Goal: Task Accomplishment & Management: Use online tool/utility

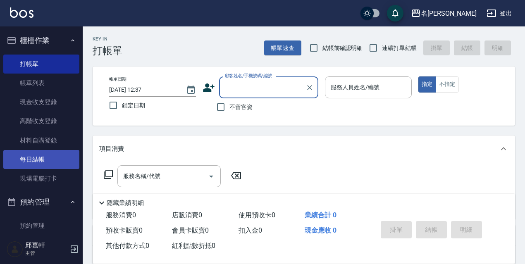
scroll to position [165, 0]
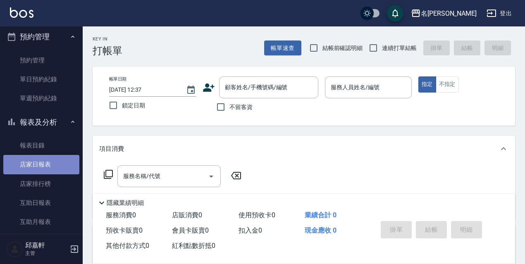
click at [53, 162] on link "店家日報表" at bounding box center [41, 164] width 76 height 19
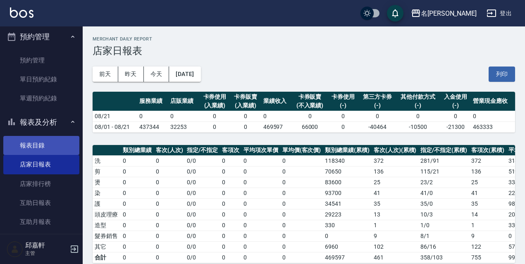
scroll to position [372, 0]
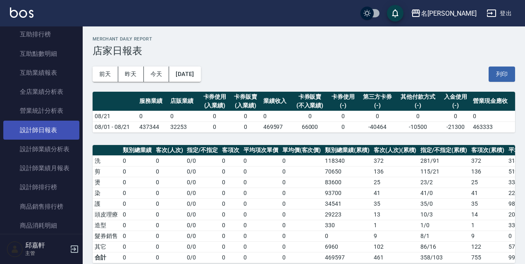
click at [56, 133] on link "設計師日報表" at bounding box center [41, 130] width 76 height 19
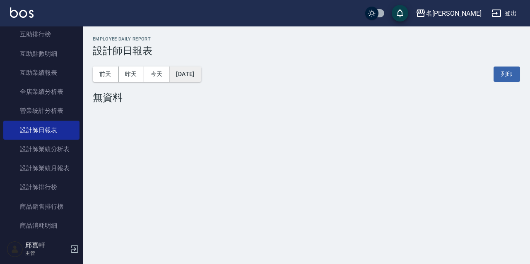
click at [179, 73] on button "[DATE]" at bounding box center [184, 74] width 31 height 15
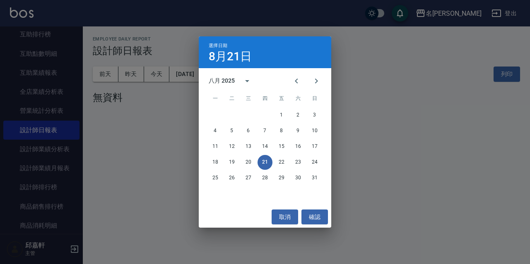
click at [342, 100] on div "選擇日期 8月21日 八月 2025 一 二 三 四 五 六 日 1 2 3 4 5 6 7 8 9 10 11 12 13 14 15 16 17 18 1…" at bounding box center [265, 132] width 530 height 264
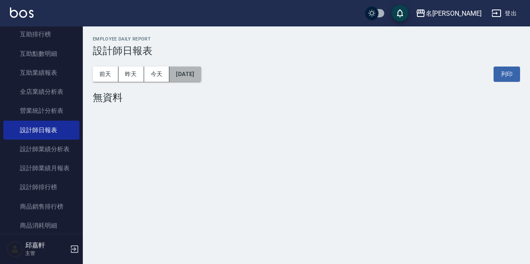
click at [201, 74] on button "[DATE]" at bounding box center [184, 74] width 31 height 15
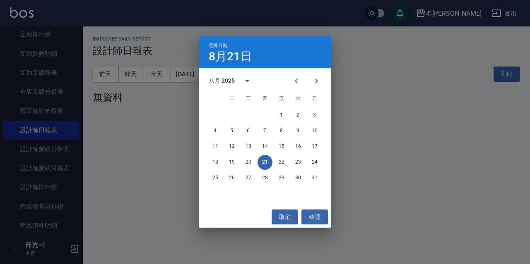
click at [278, 230] on div "選擇日期 8月21日 八月 2025 一 二 三 四 五 六 日 1 2 3 4 5 6 7 8 9 10 11 12 13 14 15 16 17 18 1…" at bounding box center [265, 132] width 530 height 264
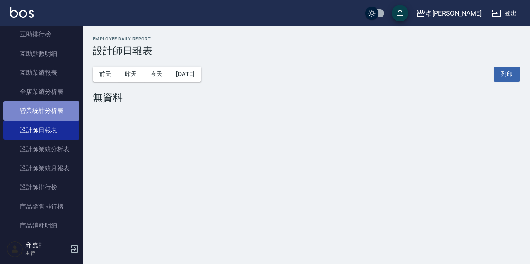
click at [43, 109] on link "營業統計分析表" at bounding box center [41, 110] width 76 height 19
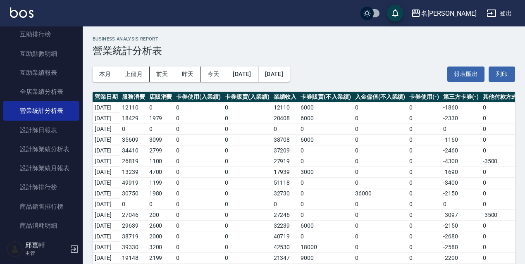
click at [264, 65] on div "本月 上個月 前天 昨天 今天 2025/08/01 2025/08/21 報表匯出 列印" at bounding box center [304, 74] width 423 height 35
click at [258, 67] on button "[DATE]" at bounding box center [242, 74] width 32 height 15
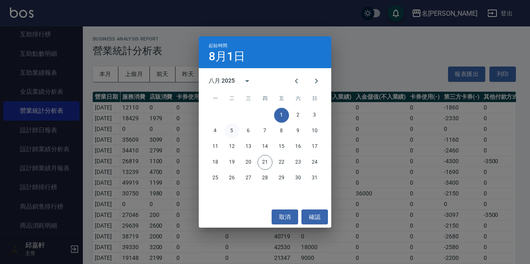
click at [234, 132] on button "5" at bounding box center [231, 131] width 15 height 15
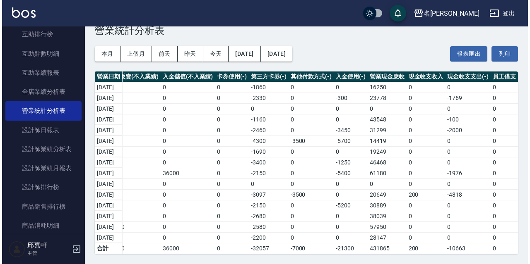
scroll to position [0, 230]
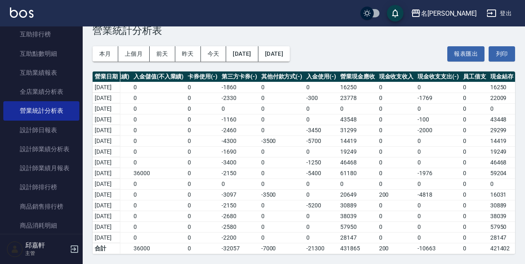
click at [502, 225] on td "57950" at bounding box center [502, 227] width 27 height 11
click at [254, 46] on button "2025/08/05" at bounding box center [242, 53] width 32 height 15
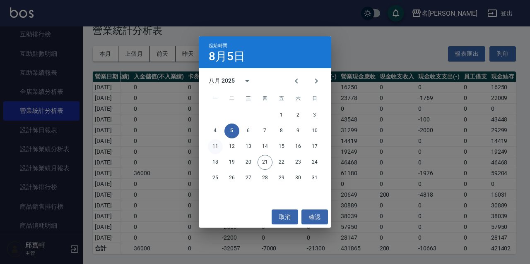
click at [217, 147] on button "11" at bounding box center [215, 146] width 15 height 15
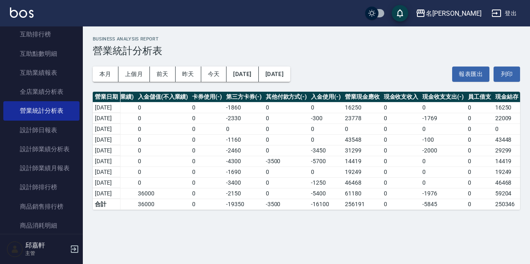
scroll to position [0, 226]
click at [290, 74] on button "[DATE]" at bounding box center [274, 74] width 31 height 15
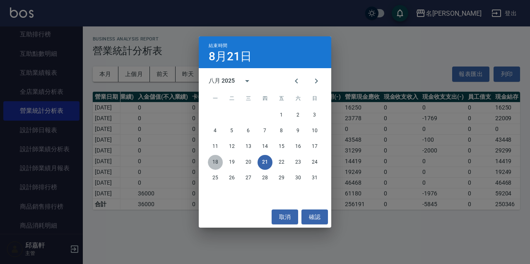
click at [216, 161] on button "18" at bounding box center [215, 162] width 15 height 15
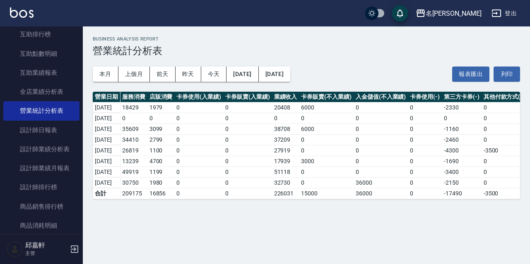
drag, startPoint x: 237, startPoint y: 205, endPoint x: 454, endPoint y: 204, distance: 216.8
click at [454, 199] on div "營業日期 服務消費 店販消費 卡券使用(入業績) 卡券販賣(入業績) 業績收入 卡券販賣(不入業績) 入金儲值(不入業績) 卡券使用(-) 第三方卡券(-) …" at bounding box center [306, 146] width 427 height 108
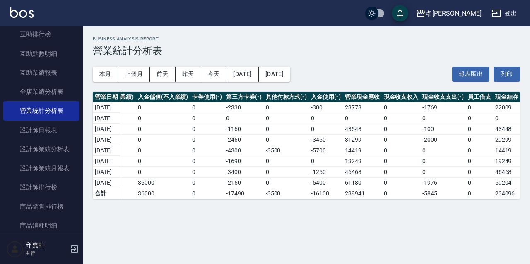
click at [408, 173] on td "0" at bounding box center [400, 172] width 39 height 11
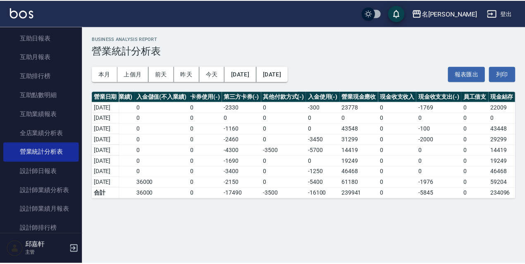
scroll to position [207, 0]
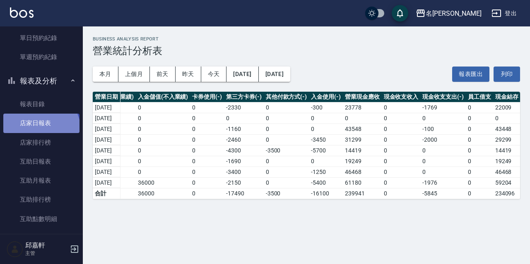
click at [40, 130] on link "店家日報表" at bounding box center [41, 123] width 76 height 19
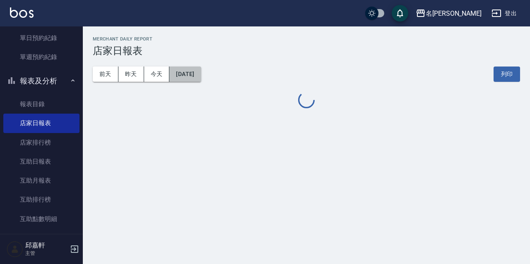
click at [174, 72] on button "[DATE]" at bounding box center [184, 74] width 31 height 15
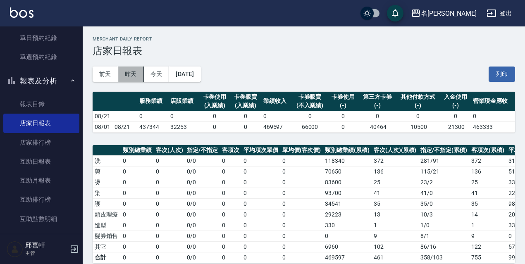
click at [129, 77] on button "昨天" at bounding box center [131, 74] width 26 height 15
click at [106, 79] on button "前天" at bounding box center [106, 74] width 26 height 15
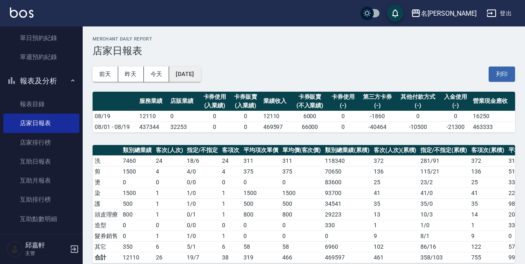
click at [199, 72] on button "2025/08/19" at bounding box center [184, 74] width 31 height 15
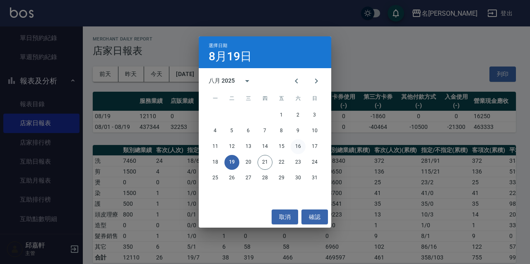
click at [302, 145] on button "16" at bounding box center [297, 146] width 15 height 15
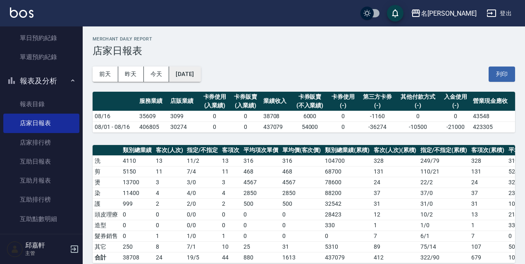
click at [201, 77] on button "[DATE]" at bounding box center [184, 74] width 31 height 15
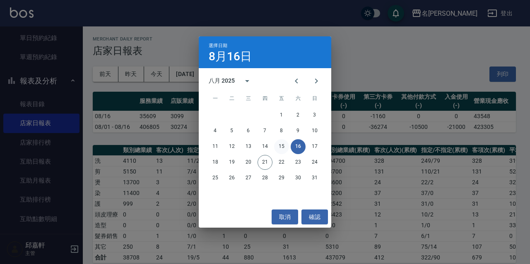
click at [283, 147] on button "15" at bounding box center [281, 146] width 15 height 15
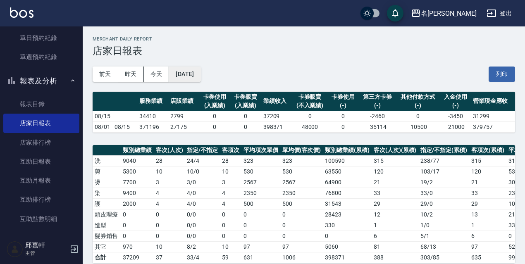
click at [196, 71] on button "[DATE]" at bounding box center [184, 74] width 31 height 15
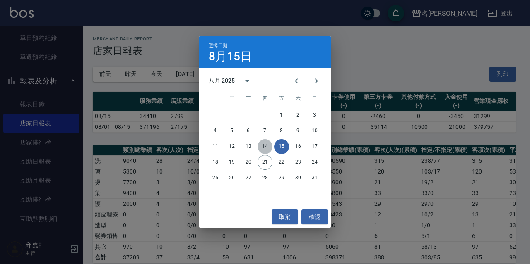
click at [263, 147] on button "14" at bounding box center [264, 146] width 15 height 15
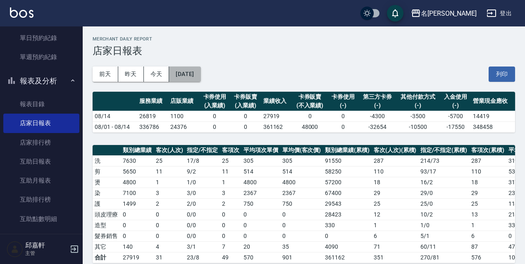
click at [201, 75] on button "2025/08/14" at bounding box center [184, 74] width 31 height 15
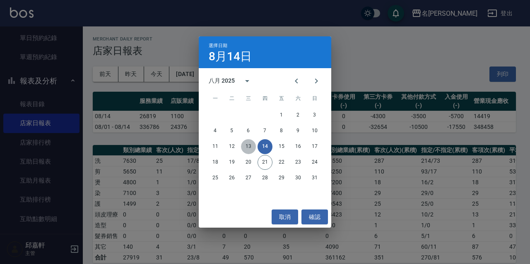
click at [252, 149] on button "13" at bounding box center [248, 146] width 15 height 15
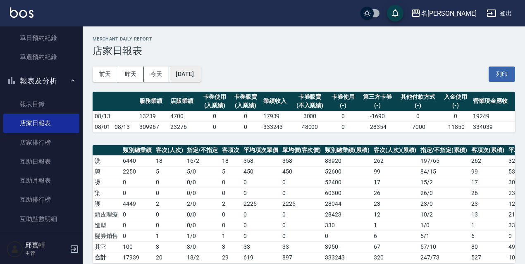
click at [201, 77] on button "2025/08/13" at bounding box center [184, 74] width 31 height 15
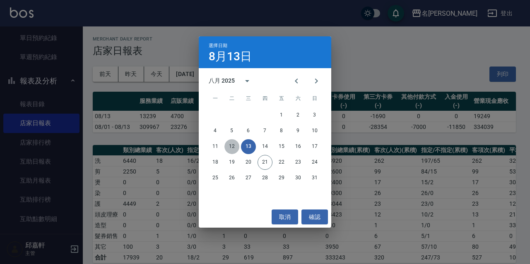
click at [228, 144] on button "12" at bounding box center [231, 146] width 15 height 15
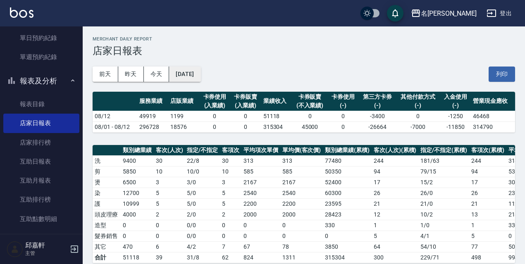
click at [201, 73] on button "2025/08/12" at bounding box center [184, 74] width 31 height 15
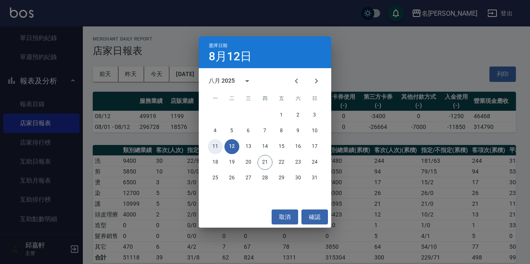
click at [212, 141] on button "11" at bounding box center [215, 146] width 15 height 15
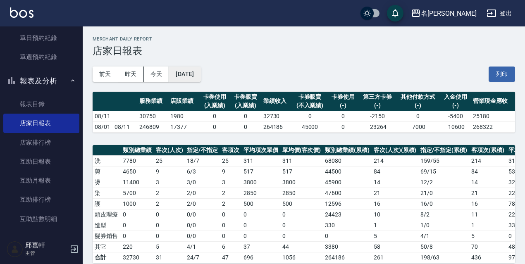
click at [199, 79] on button "2025/08/11" at bounding box center [184, 74] width 31 height 15
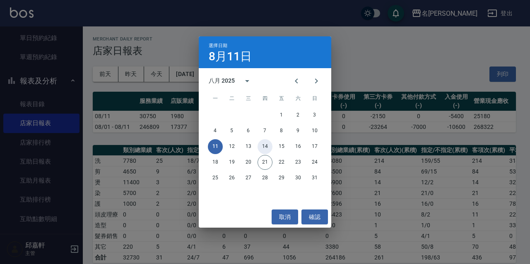
click at [261, 150] on button "14" at bounding box center [264, 146] width 15 height 15
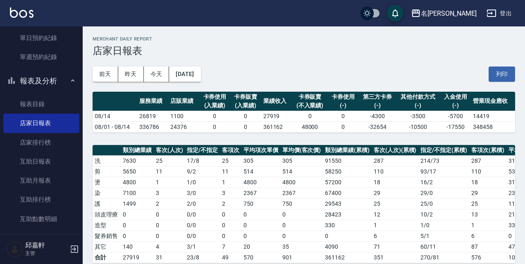
scroll to position [248, 0]
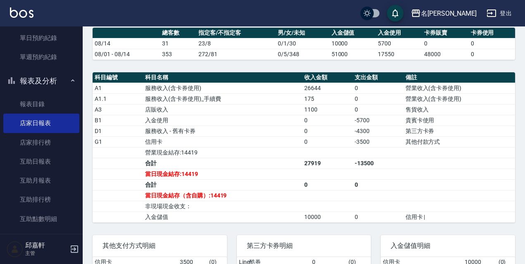
drag, startPoint x: 340, startPoint y: 217, endPoint x: 307, endPoint y: 216, distance: 32.3
click at [307, 212] on td "a dense table" at bounding box center [327, 206] width 50 height 11
click at [360, 147] on td "-3500" at bounding box center [378, 142] width 50 height 11
click at [391, 223] on table "科目編號 科目名稱 收入金額 支出金額 備註 A1 服務收入(含卡券使用) 26644 0 營業收入(含卡券使用) A1.1 服務收入(含卡券使用)_手續費 …" at bounding box center [304, 147] width 423 height 151
click at [419, 137] on td "第三方卡券" at bounding box center [460, 131] width 112 height 11
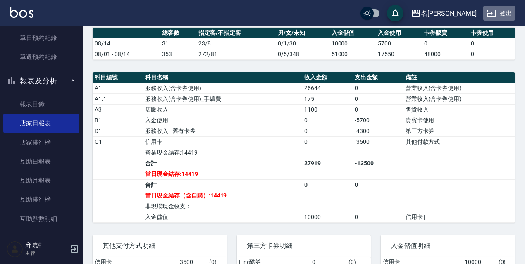
click at [504, 17] on button "登出" at bounding box center [500, 13] width 32 height 15
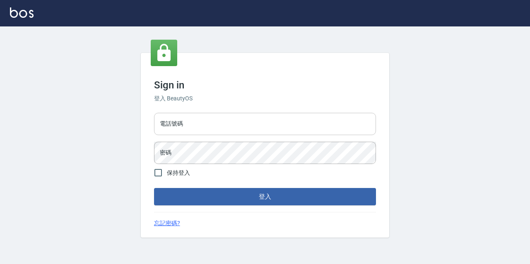
click at [260, 125] on input "電話號碼" at bounding box center [265, 124] width 222 height 22
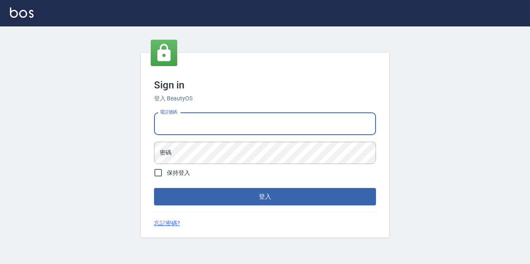
type input "0967388409"
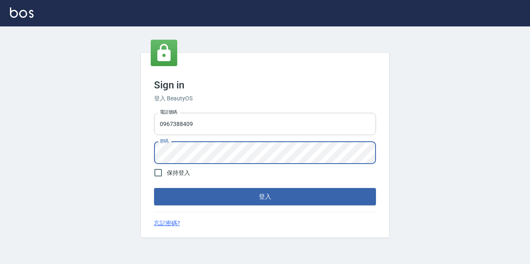
click at [154, 188] on button "登入" at bounding box center [265, 196] width 222 height 17
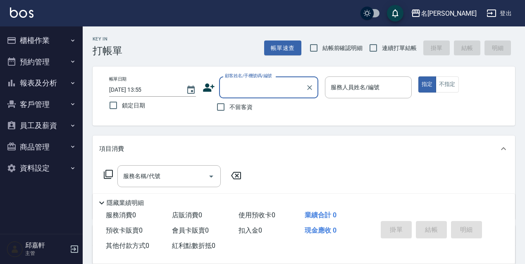
click at [59, 33] on button "櫃檯作業" at bounding box center [41, 41] width 76 height 22
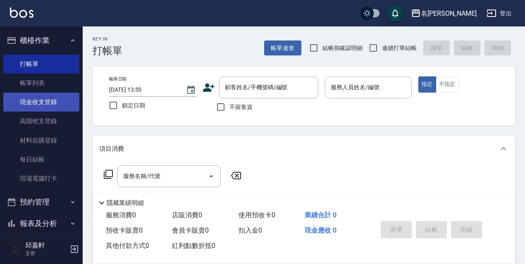
click at [52, 99] on link "現金收支登錄" at bounding box center [41, 102] width 76 height 19
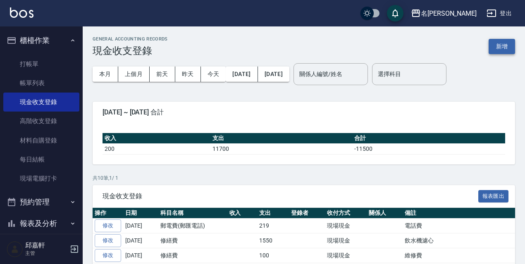
click at [501, 42] on button "新增" at bounding box center [502, 46] width 26 height 15
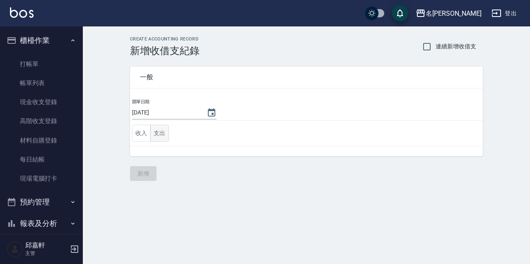
click at [161, 136] on button "支出" at bounding box center [159, 133] width 19 height 17
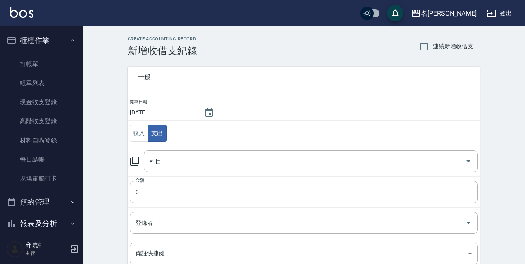
click at [130, 162] on icon at bounding box center [134, 161] width 9 height 9
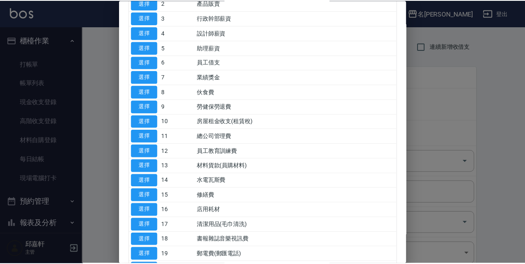
scroll to position [124, 0]
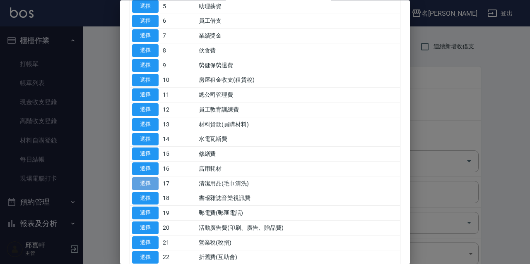
click at [150, 178] on button "選擇" at bounding box center [145, 183] width 26 height 13
type input "17 清潔用品(毛巾清洗)"
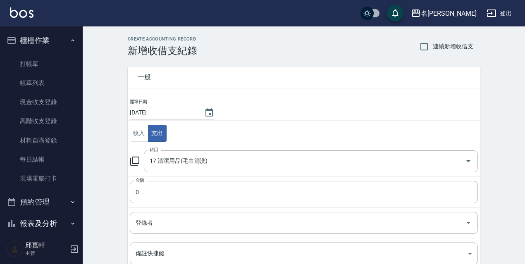
click at [153, 180] on td "金額 0 金額" at bounding box center [304, 192] width 352 height 31
click at [153, 184] on input "0" at bounding box center [304, 192] width 348 height 22
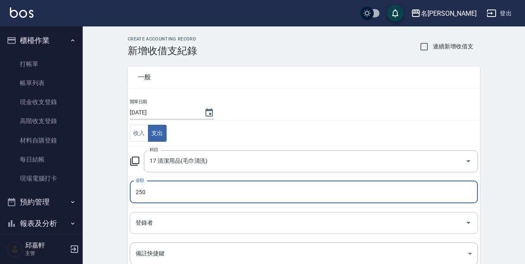
scroll to position [83, 0]
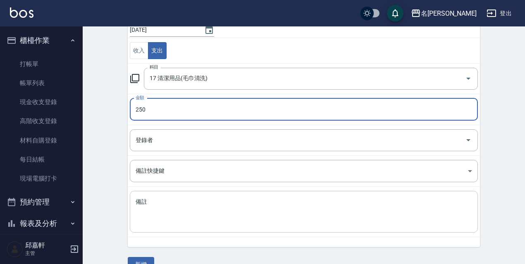
type input "250"
click at [163, 219] on textarea "備註" at bounding box center [304, 212] width 337 height 28
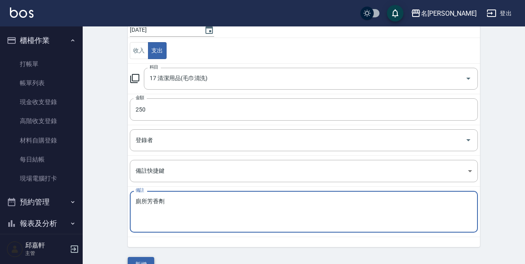
type textarea "廁所芳香劑"
click at [151, 258] on button "新增" at bounding box center [141, 264] width 26 height 15
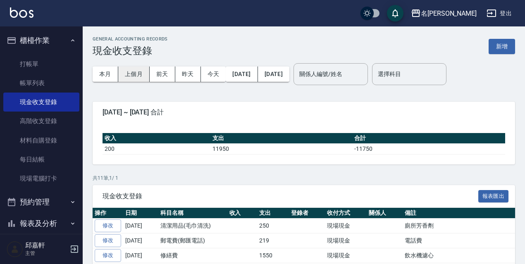
click at [136, 74] on button "上個月" at bounding box center [133, 74] width 31 height 15
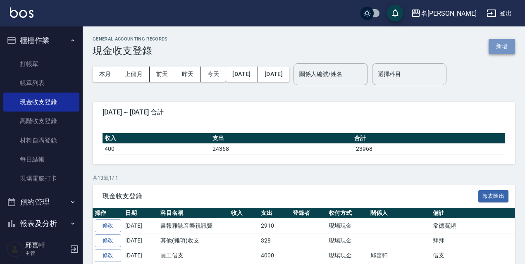
click at [512, 47] on button "新增" at bounding box center [502, 46] width 26 height 15
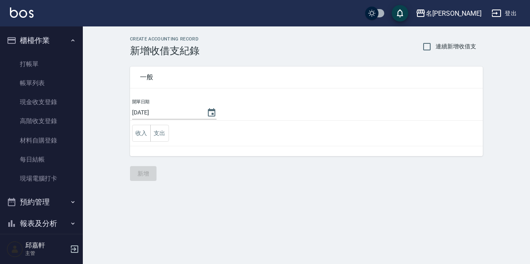
click at [508, 10] on button "登出" at bounding box center [504, 13] width 32 height 15
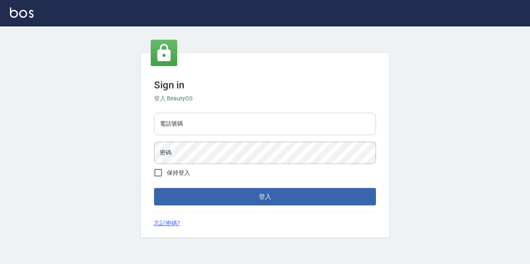
click at [244, 127] on input "電話號碼" at bounding box center [265, 124] width 222 height 22
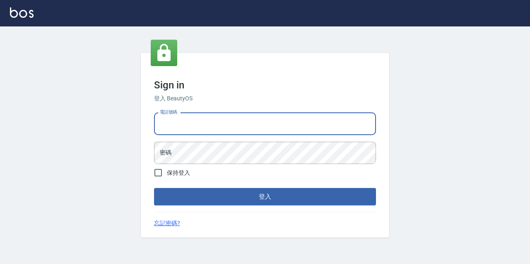
type input "0977888999"
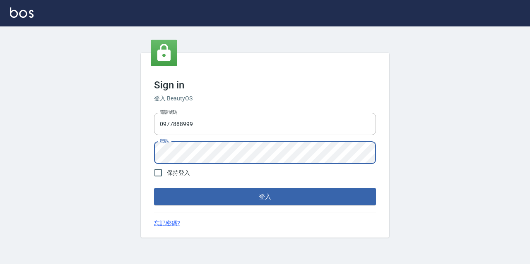
click at [154, 188] on button "登入" at bounding box center [265, 196] width 222 height 17
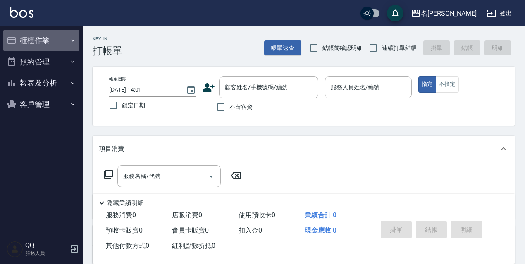
click at [53, 32] on button "櫃檯作業" at bounding box center [41, 41] width 76 height 22
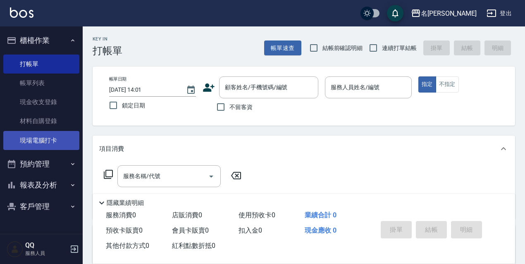
click at [59, 141] on link "現場電腦打卡" at bounding box center [41, 140] width 76 height 19
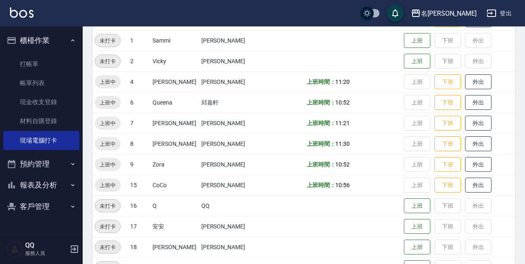
scroll to position [169, 0]
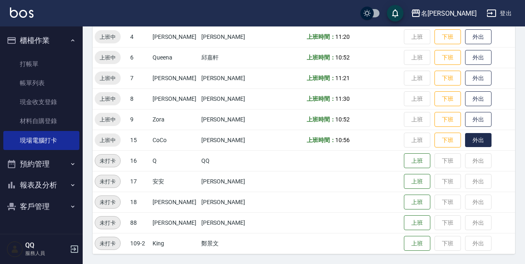
click at [465, 139] on button "外出" at bounding box center [478, 140] width 26 height 14
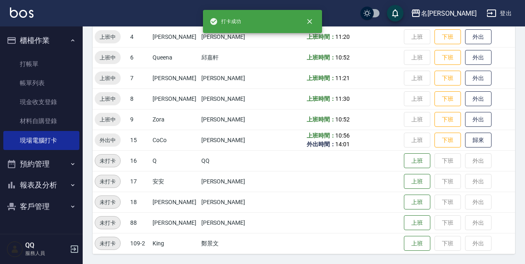
scroll to position [86, 0]
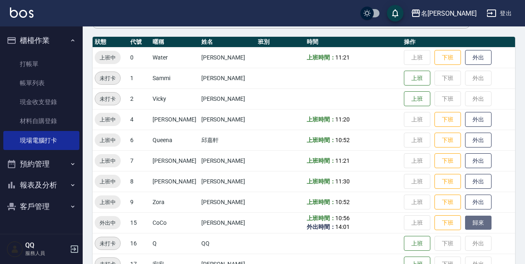
click at [477, 225] on button "歸來" at bounding box center [478, 223] width 26 height 14
click at [502, 15] on button "登出" at bounding box center [500, 13] width 32 height 15
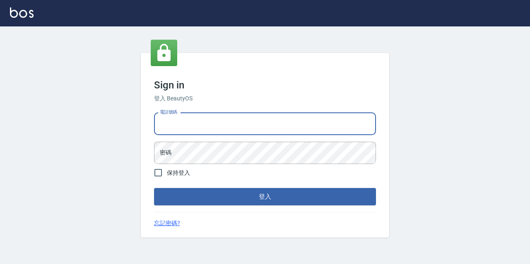
type input "0967388409"
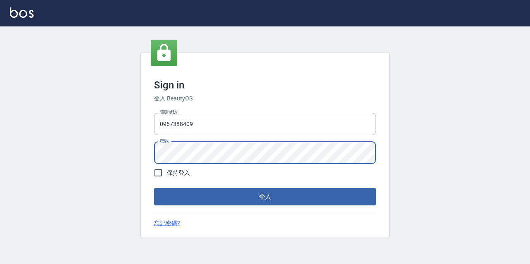
click at [154, 188] on button "登入" at bounding box center [265, 196] width 222 height 17
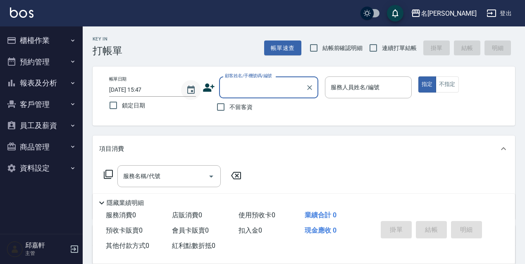
click at [191, 91] on icon "Choose date, selected date is 2025-08-21" at bounding box center [191, 90] width 10 height 10
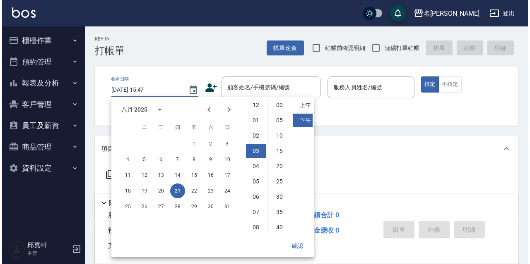
scroll to position [46, 0]
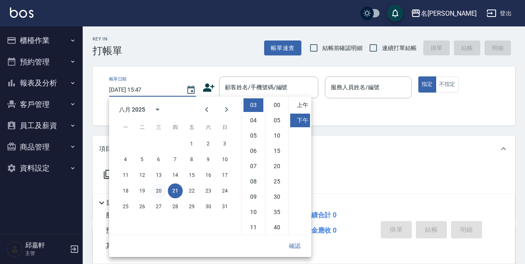
click at [158, 191] on button "20" at bounding box center [158, 191] width 15 height 15
type input "[DATE] 15:47"
click at [294, 243] on button "確認" at bounding box center [295, 246] width 26 height 15
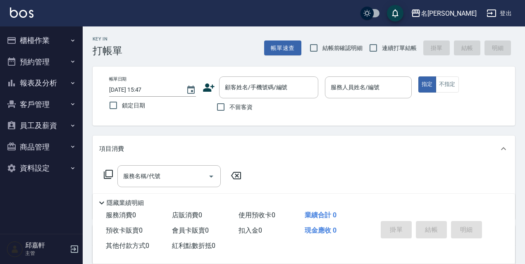
click at [156, 99] on label "鎖定日期" at bounding box center [147, 105] width 85 height 17
click at [122, 99] on input "鎖定日期" at bounding box center [113, 105] width 17 height 17
checkbox input "true"
click at [242, 105] on span "不留客資" at bounding box center [241, 107] width 23 height 9
click at [230, 105] on input "不留客資" at bounding box center [220, 106] width 17 height 17
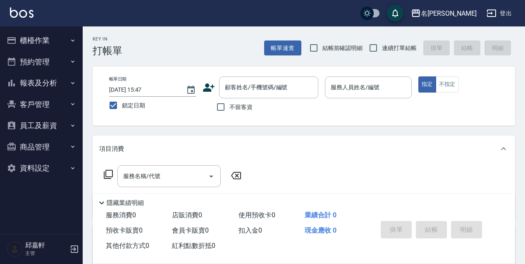
checkbox input "true"
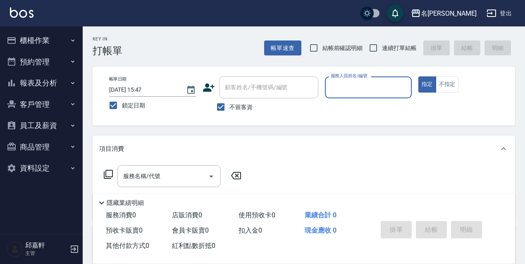
drag, startPoint x: 324, startPoint y: 50, endPoint x: 393, endPoint y: 41, distance: 70.6
click at [327, 50] on span "結帳前確認明細" at bounding box center [343, 48] width 41 height 9
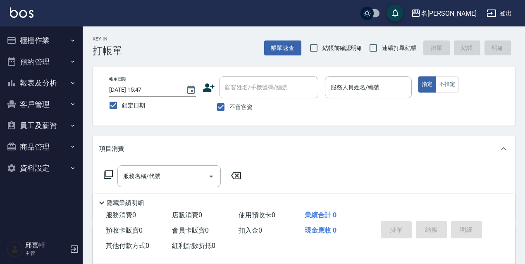
click at [394, 41] on label "連續打單結帳" at bounding box center [391, 47] width 52 height 17
click at [382, 41] on input "連續打單結帳" at bounding box center [373, 47] width 17 height 17
checkbox input "true"
click at [340, 50] on span "結帳前確認明細" at bounding box center [343, 48] width 41 height 9
click at [323, 50] on input "結帳前確認明細" at bounding box center [313, 47] width 17 height 17
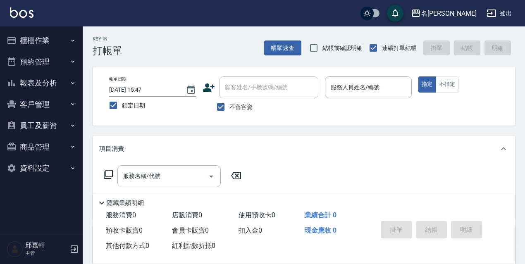
checkbox input "true"
click at [46, 43] on button "櫃檯作業" at bounding box center [41, 41] width 76 height 22
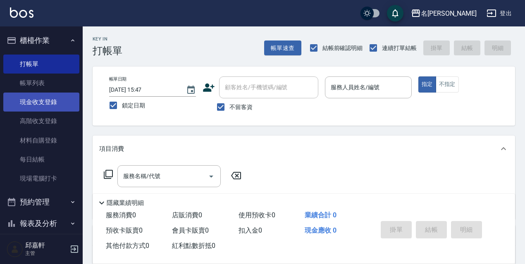
click at [54, 102] on link "現金收支登錄" at bounding box center [41, 102] width 76 height 19
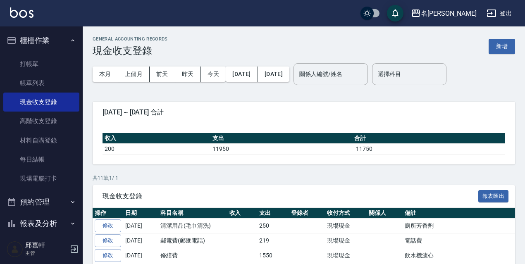
click at [499, 55] on div "GENERAL ACCOUNTING RECORDS 現金收支登錄 新增" at bounding box center [304, 46] width 423 height 20
click at [499, 52] on button "新增" at bounding box center [502, 46] width 26 height 15
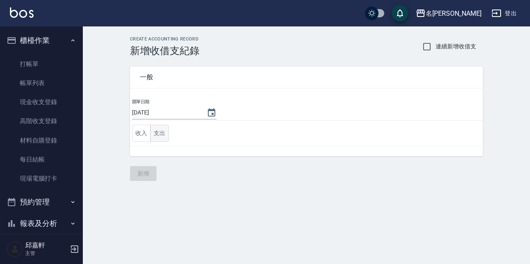
click at [166, 139] on button "支出" at bounding box center [159, 133] width 19 height 17
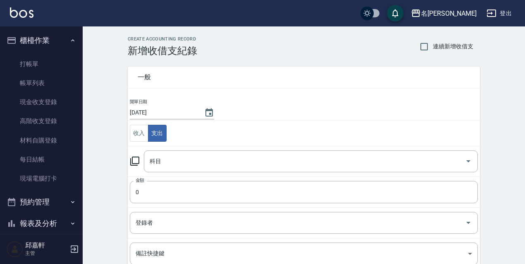
click at [138, 161] on icon at bounding box center [135, 161] width 10 height 10
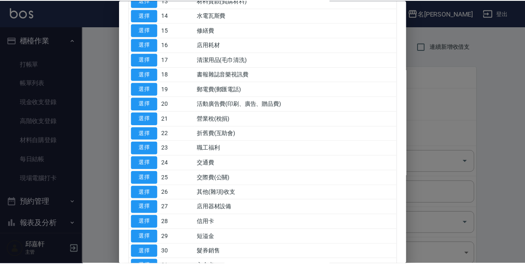
scroll to position [207, 0]
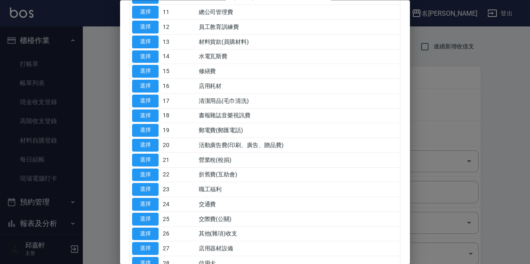
click at [149, 103] on button "選擇" at bounding box center [145, 101] width 26 height 13
type input "17 清潔用品(毛巾清洗)"
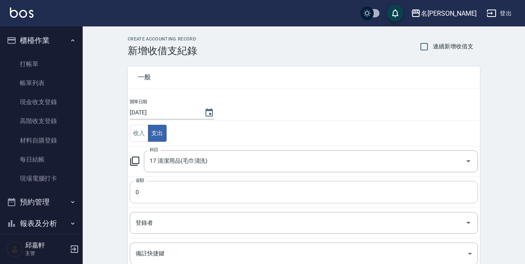
drag, startPoint x: 190, startPoint y: 204, endPoint x: 189, endPoint y: 199, distance: 5.8
click at [189, 204] on td "金額 0 金額" at bounding box center [304, 192] width 352 height 31
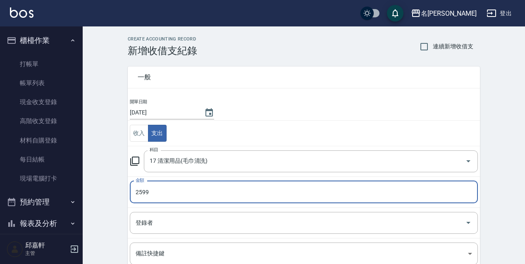
scroll to position [101, 0]
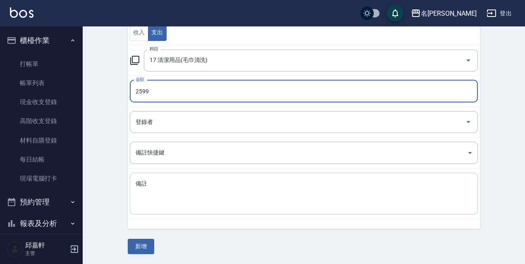
type input "2599"
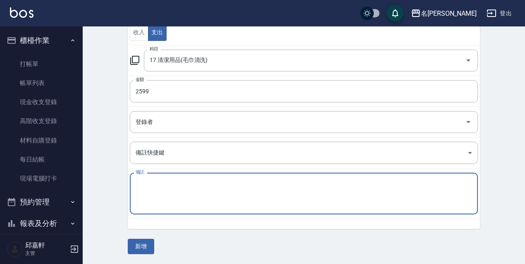
click at [228, 183] on textarea "備註" at bounding box center [304, 194] width 337 height 28
type textarea "水管清潔劑*1箱"
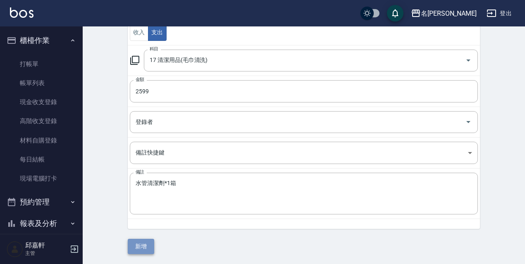
click at [149, 245] on button "新增" at bounding box center [141, 246] width 26 height 15
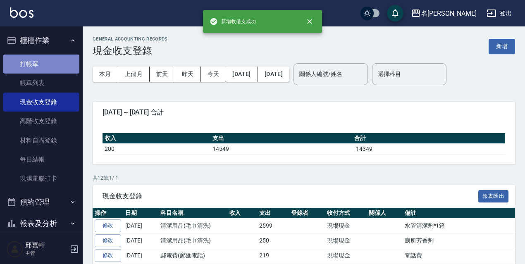
click at [55, 60] on link "打帳單" at bounding box center [41, 64] width 76 height 19
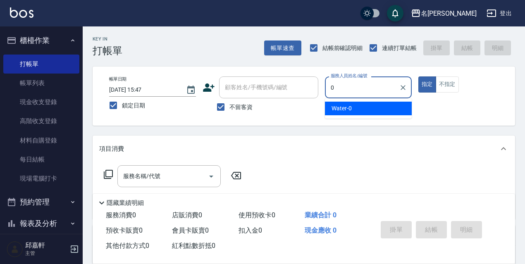
type input "Water-0"
type button "true"
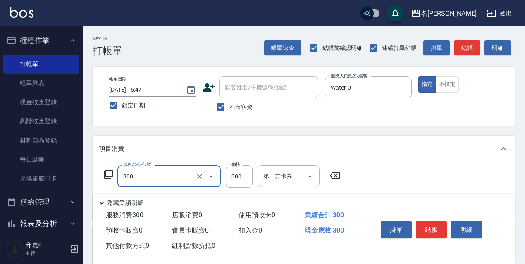
type input "洗髮300(300)"
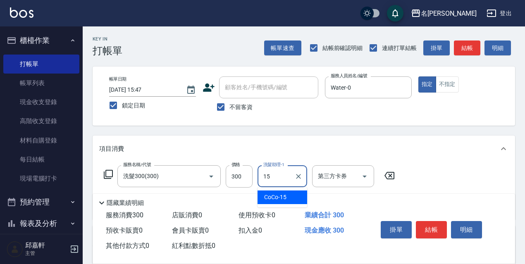
type input "CoCo-15"
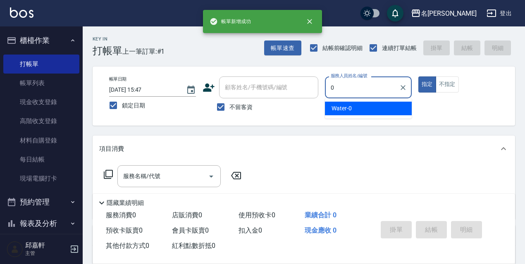
type input "Water-0"
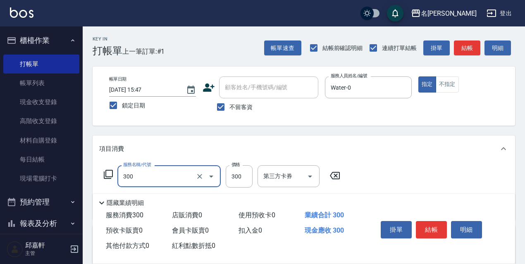
type input "洗髮300(300)"
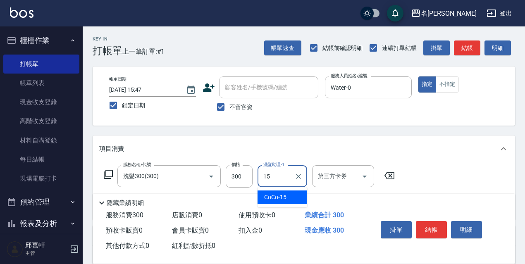
type input "CoCo-15"
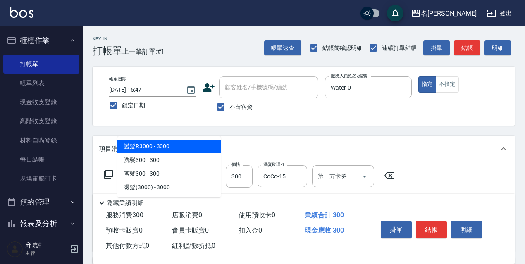
type input "308"
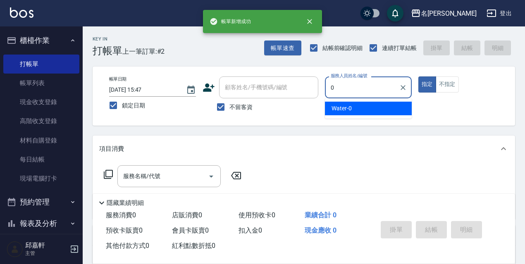
type input "Water-0"
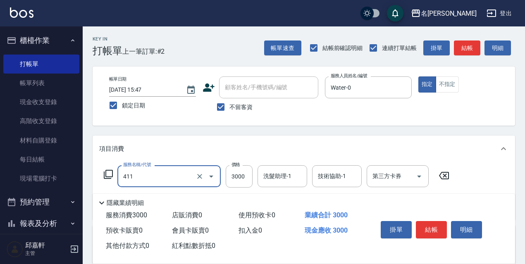
type input "阿速卡燙髮(411)"
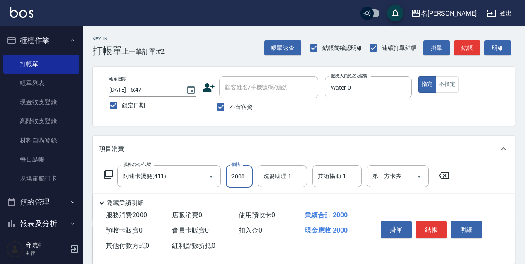
type input "2000"
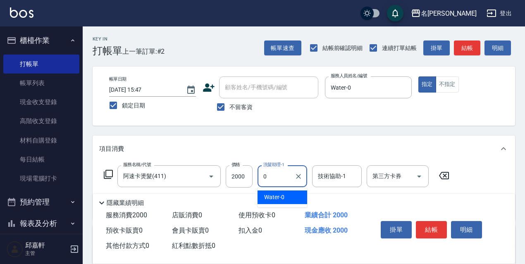
type input "Water-0"
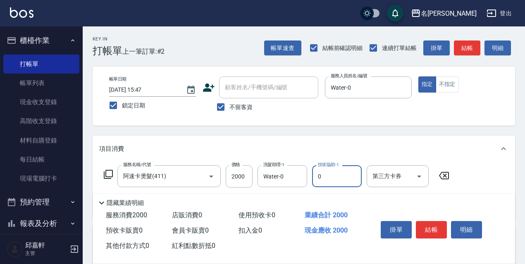
type input "Water-0"
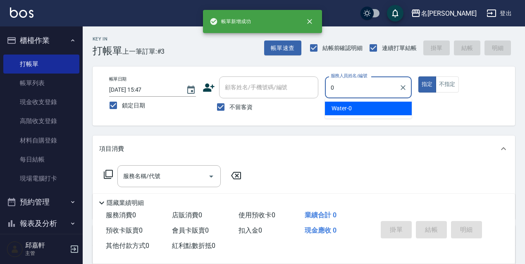
type input "Water-0"
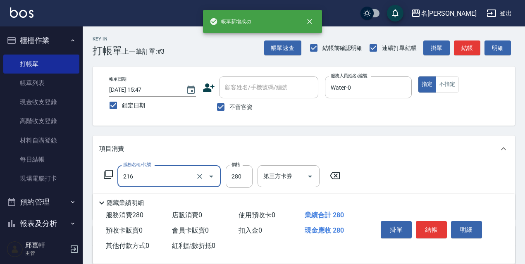
type input "洗髮卷<抵>280(216)"
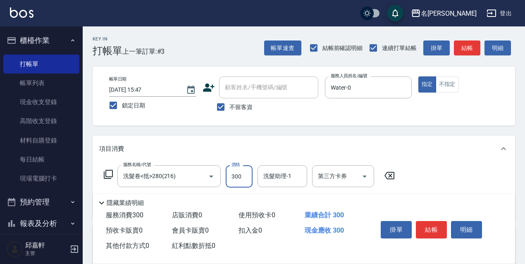
type input "300"
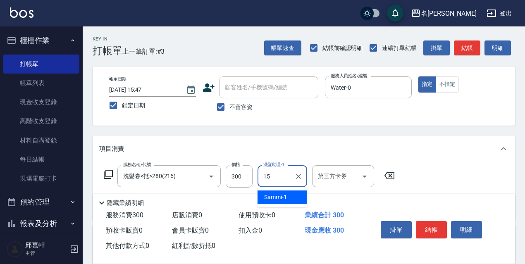
type input "CoCo-15"
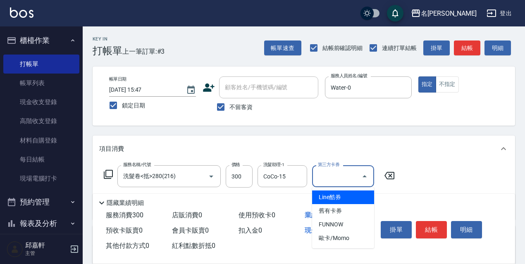
type input "舊有卡券"
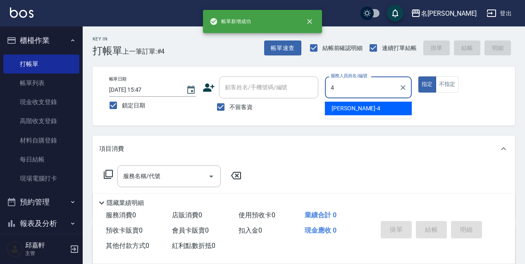
type input "[PERSON_NAME]-4"
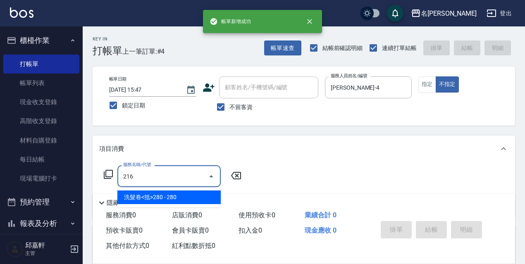
type input "洗髮卷<抵>280(216)"
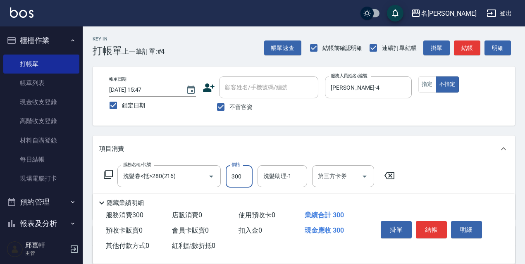
type input "300"
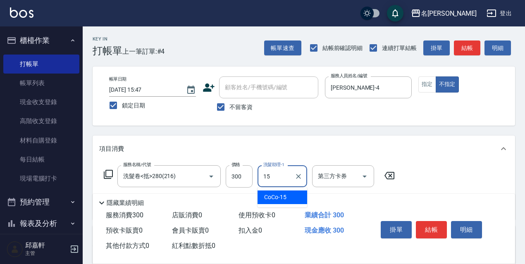
type input "CoCo-15"
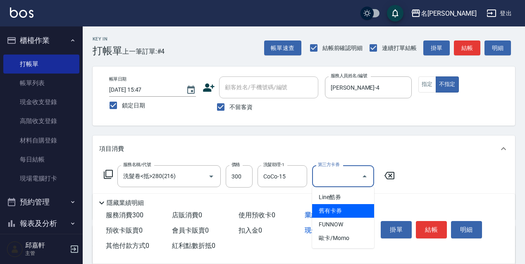
type input "舊有卡券"
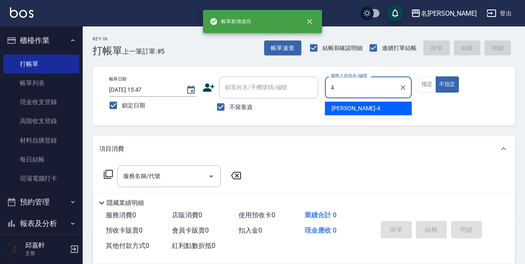
type input "[PERSON_NAME]-4"
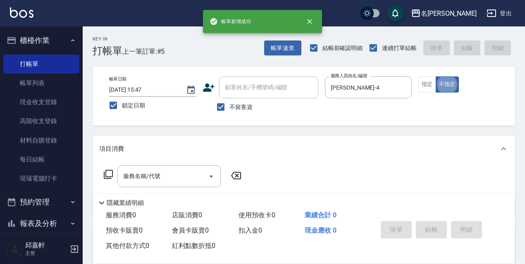
type button "false"
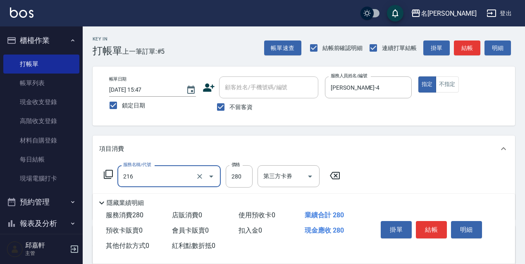
type input "洗髮卷<抵>280(216)"
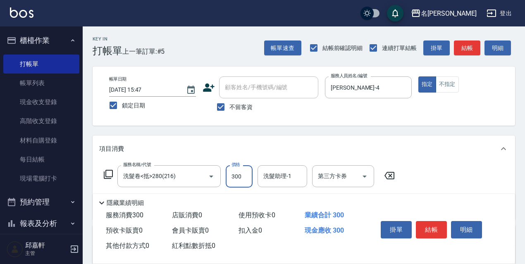
type input "300"
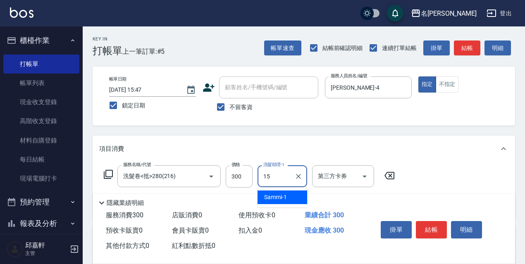
type input "CoCo-15"
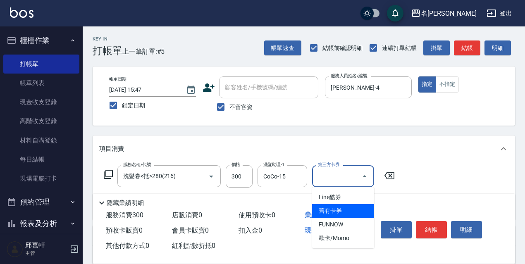
type input "舊有卡券"
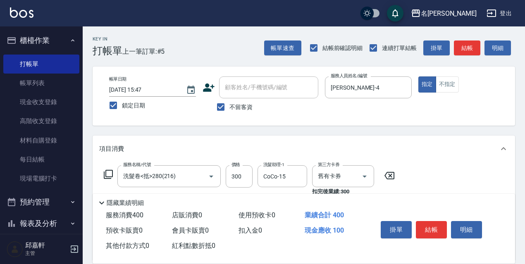
type input "電棒/夾直(803)"
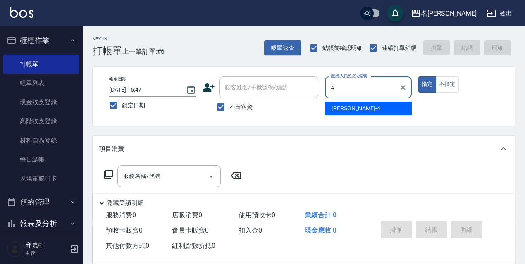
type input "[PERSON_NAME]-4"
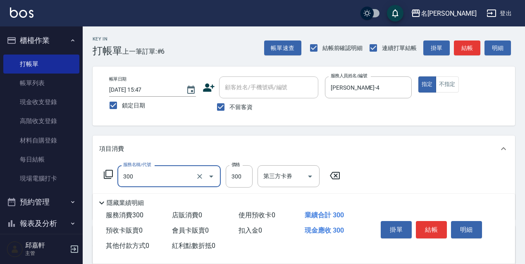
type input "洗髮300(300)"
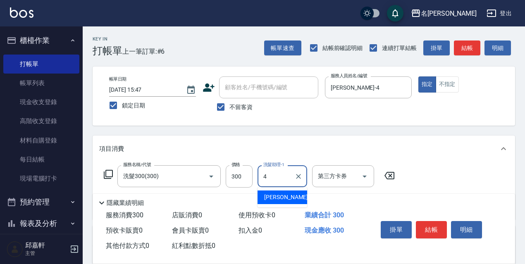
type input "[PERSON_NAME]-4"
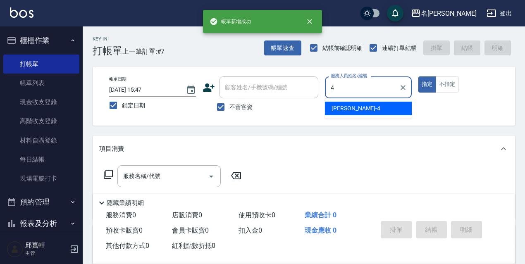
type input "[PERSON_NAME]-4"
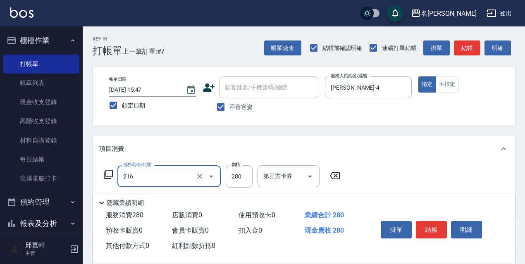
type input "洗髮卷<抵>280(216)"
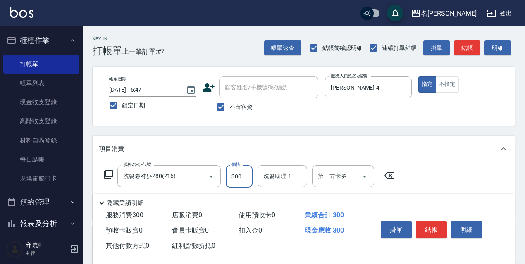
type input "300"
type input "[PERSON_NAME]-4"
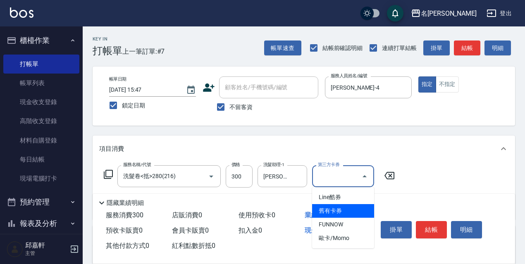
type input "舊有卡券"
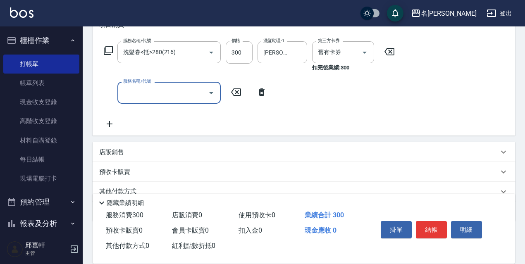
scroll to position [161, 0]
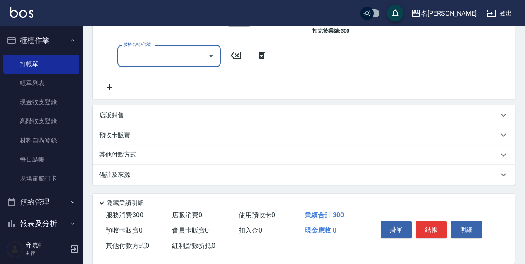
click at [142, 114] on div "店販銷售" at bounding box center [299, 115] width 400 height 9
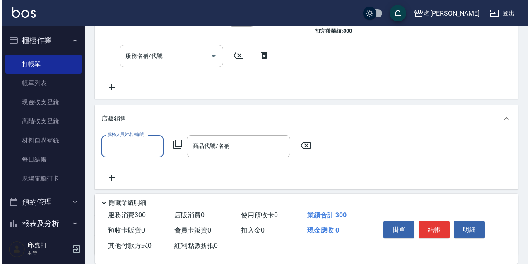
scroll to position [0, 0]
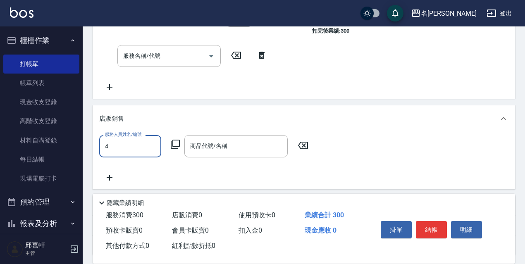
type input "[PERSON_NAME]-4"
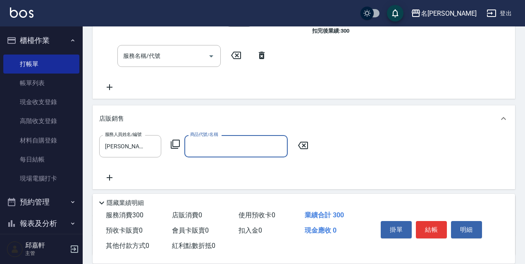
click at [172, 147] on icon at bounding box center [175, 144] width 9 height 9
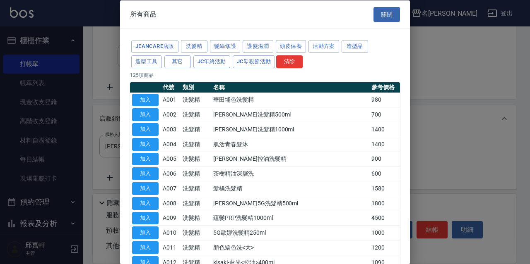
click at [172, 147] on td "A004" at bounding box center [171, 144] width 20 height 15
click at [302, 49] on button "頭皮保養" at bounding box center [291, 46] width 31 height 13
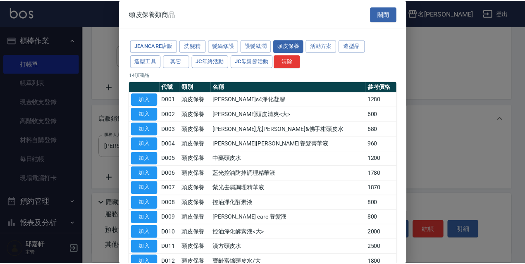
scroll to position [81, 0]
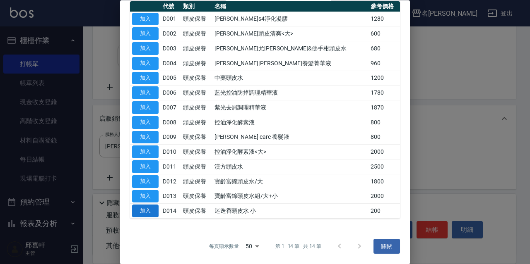
drag, startPoint x: 148, startPoint y: 214, endPoint x: 153, endPoint y: 216, distance: 5.1
click at [148, 215] on button "加入" at bounding box center [145, 211] width 26 height 13
type input "迷迭香頭皮水 小"
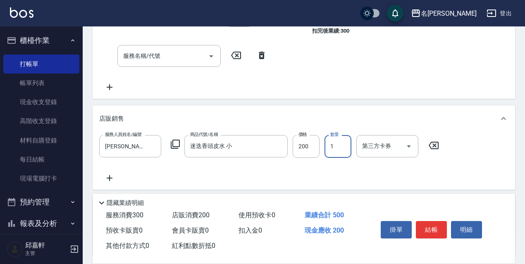
click at [332, 150] on input "1" at bounding box center [338, 146] width 27 height 22
type input "2"
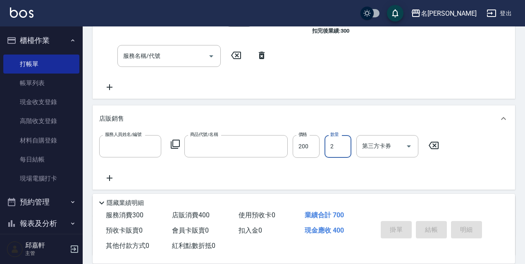
scroll to position [0, 0]
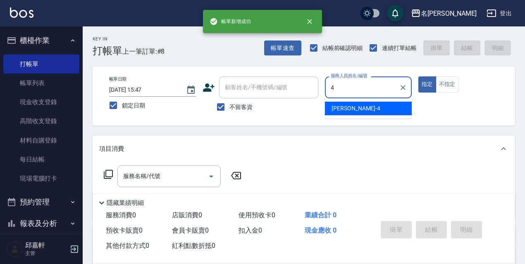
type input "[PERSON_NAME]-4"
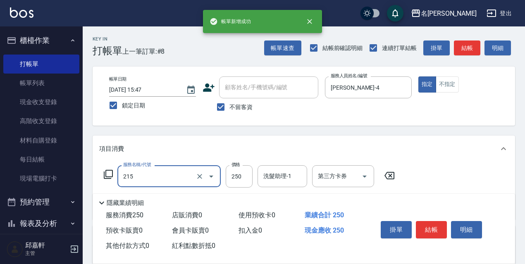
type input "洗髮卷<抵>250(215)"
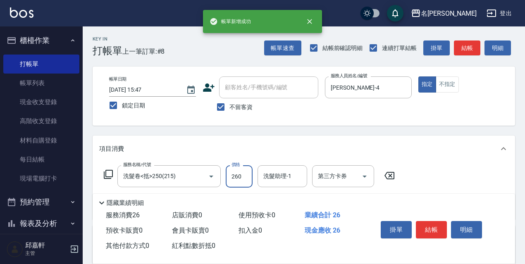
type input "260"
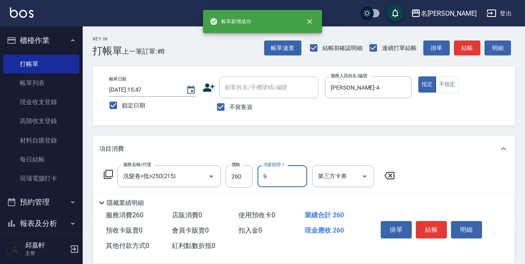
type input "Zora-9"
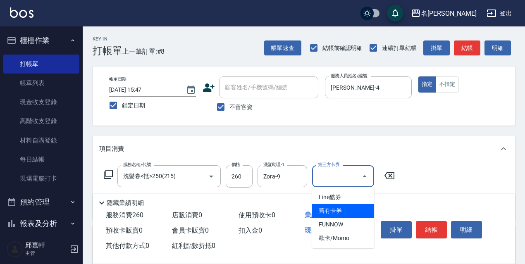
type input "舊有卡券"
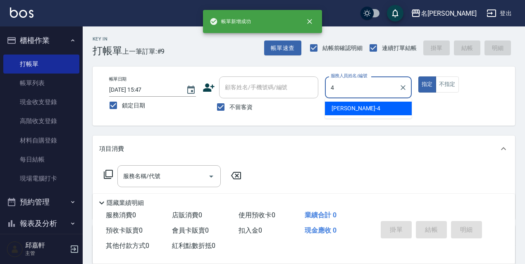
type input "[PERSON_NAME]-4"
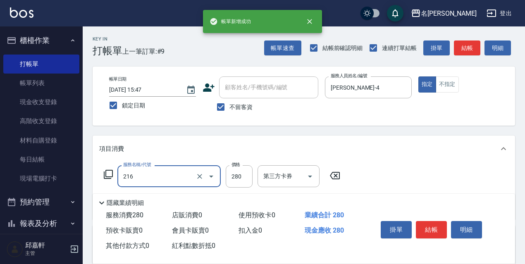
type input "洗髮卷<抵>280(216)"
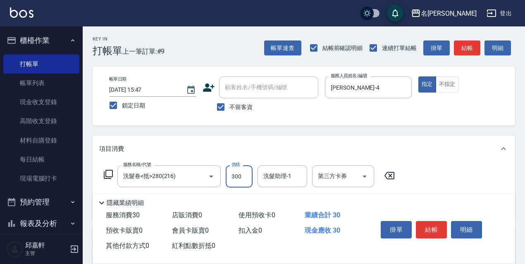
type input "300"
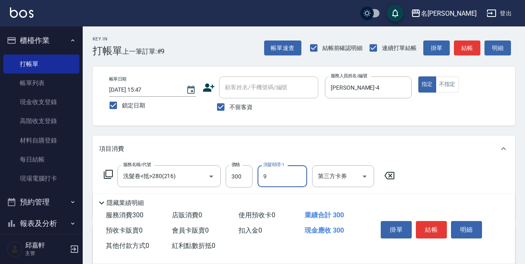
type input "Zora-9"
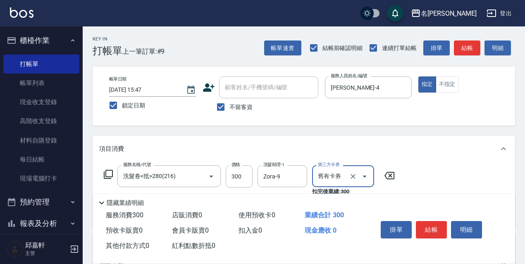
type input "舊有卡券"
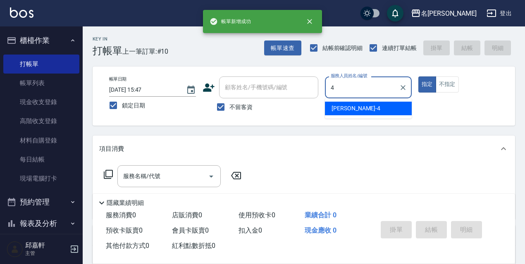
type input "[PERSON_NAME]-4"
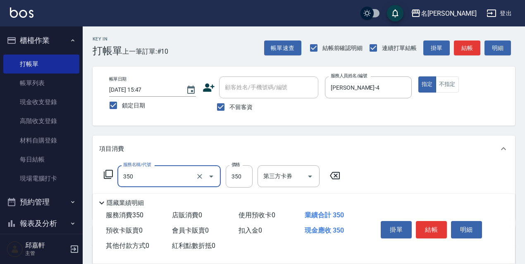
type input "洗髮350(350)"
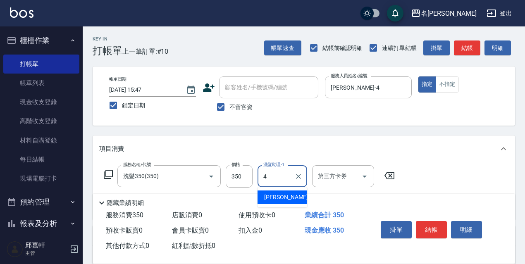
type input "[PERSON_NAME]-4"
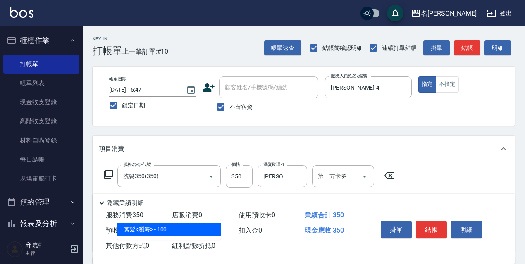
type input "剪髮<瀏海>(302)"
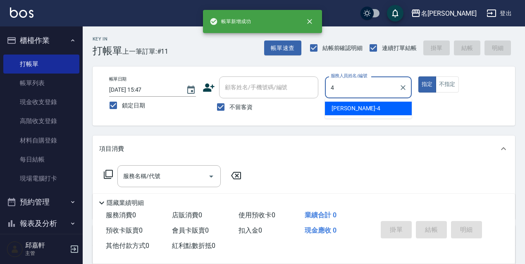
type input "[PERSON_NAME]-4"
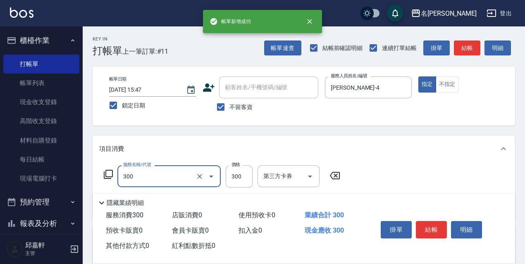
type input "洗髮300(300)"
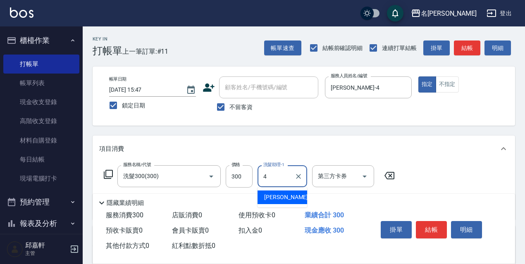
type input "[PERSON_NAME]-4"
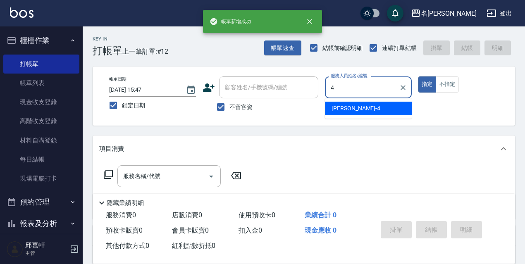
type input "[PERSON_NAME]-4"
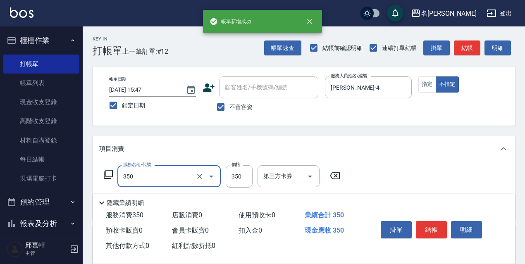
type input "洗髮350(350)"
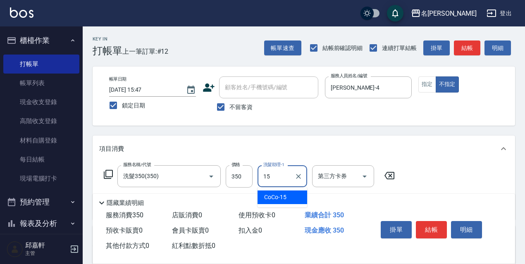
type input "CoCo-15"
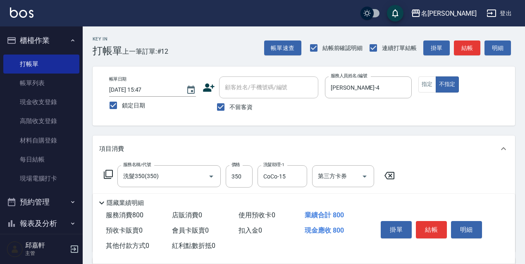
type input "剪髮450(306)"
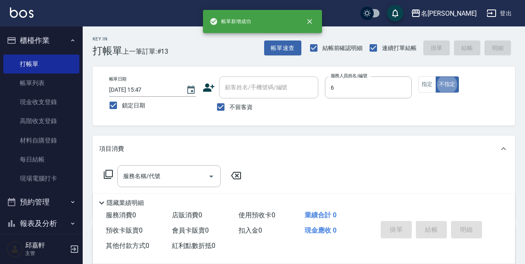
type input "Queena-6"
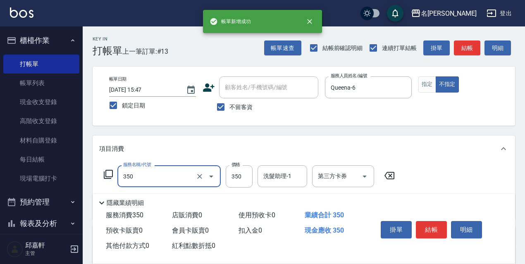
type input "洗髮350(350)"
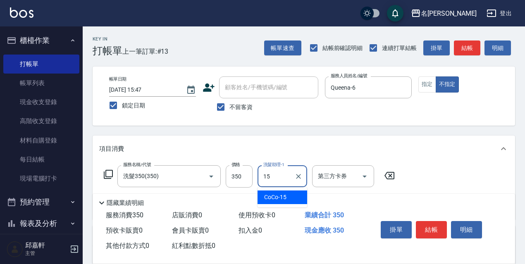
type input "CoCo-15"
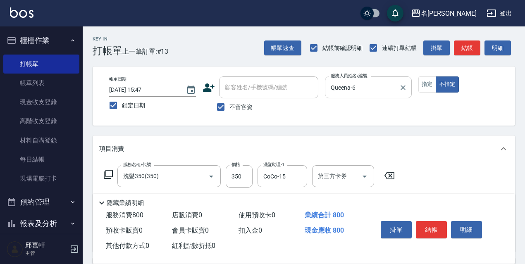
type input "剪髮450(306)"
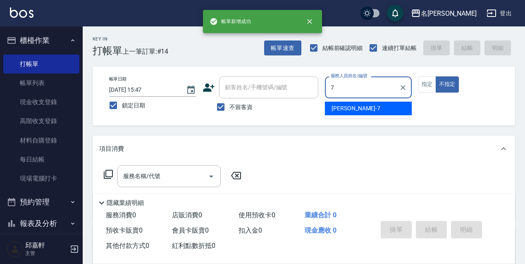
type input "Fanny-7"
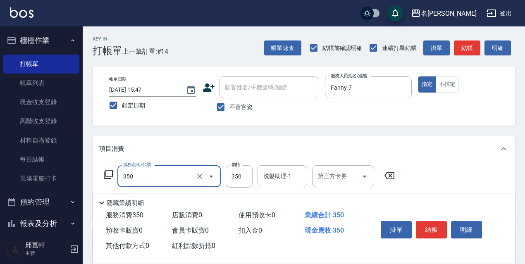
type input "洗髮350(350)"
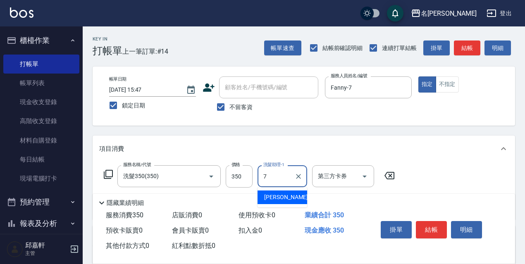
type input "Fanny-7"
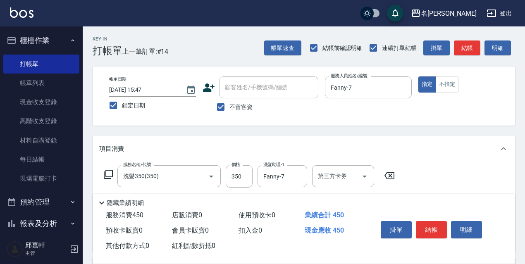
type input "快速護理(806)"
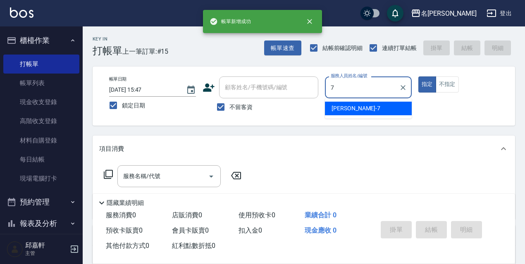
type input "Fanny-7"
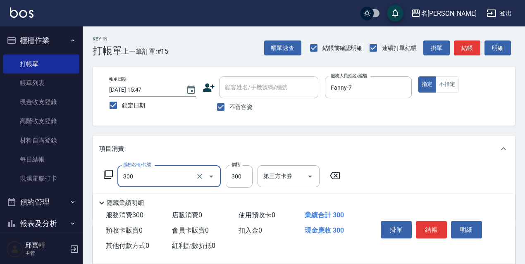
type input "洗髮300(300)"
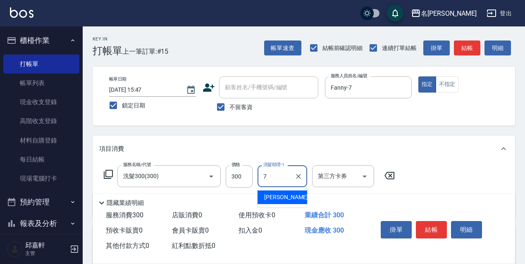
type input "Fanny-7"
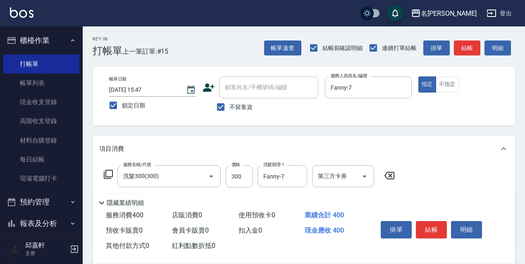
type input "剪髮<瀏海>(302)"
type input "200"
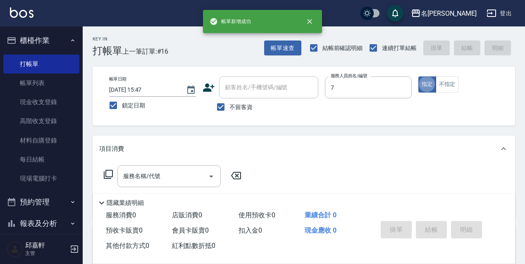
type input "Fanny-7"
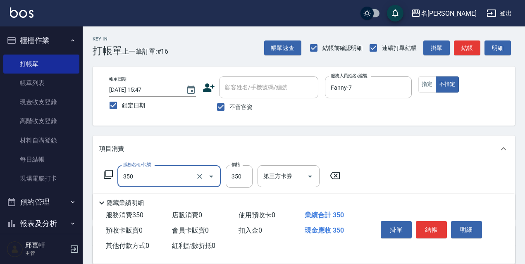
type input "洗髮350(350)"
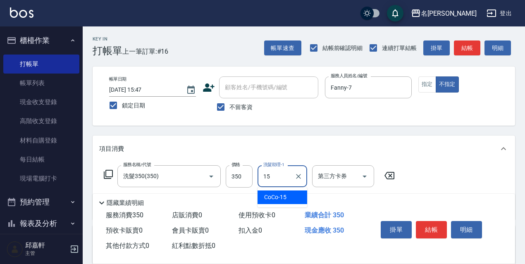
type input "CoCo-15"
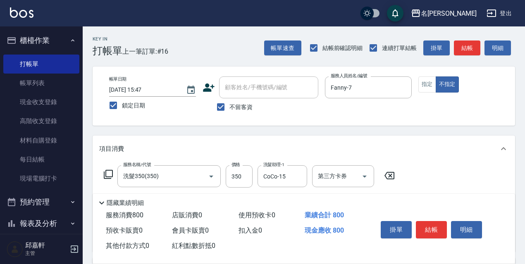
type input "剪髮450(306)"
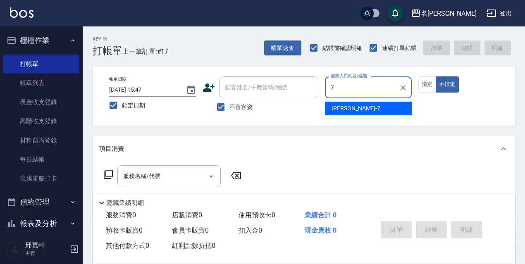
type input "Fanny-7"
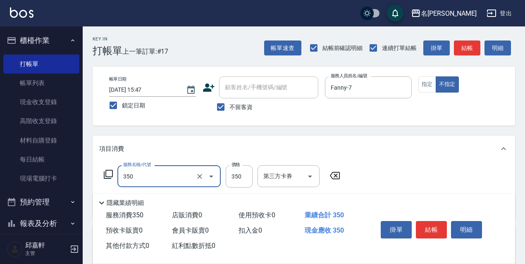
type input "洗髮350(350)"
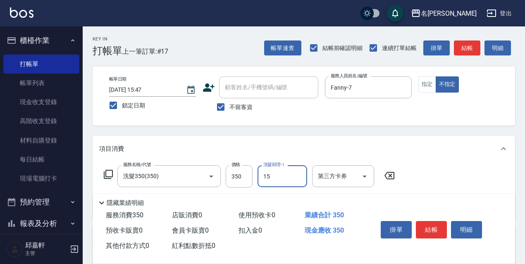
type input "CoCo-15"
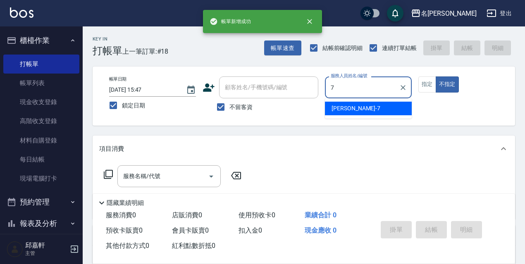
type input "Fanny-7"
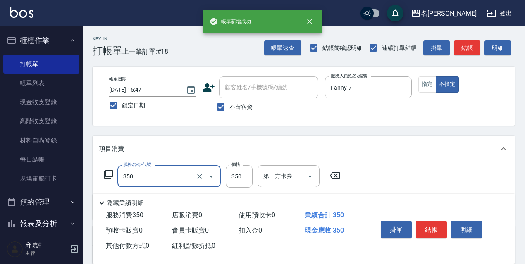
type input "洗髮350(350)"
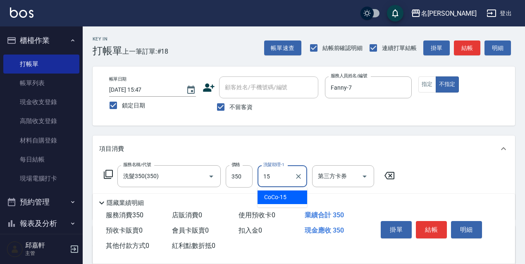
type input "CoCo-15"
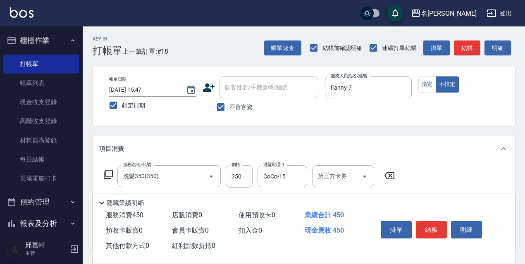
type input "電棒/夾直(803)"
type input "150"
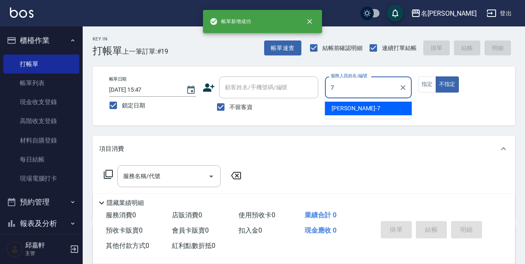
type input "Fanny-7"
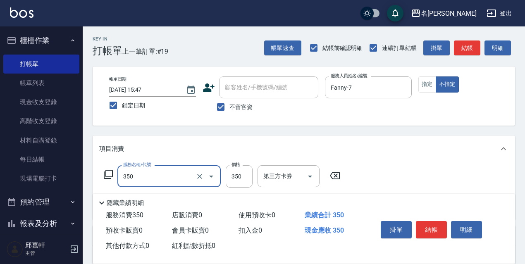
type input "洗髮350(350)"
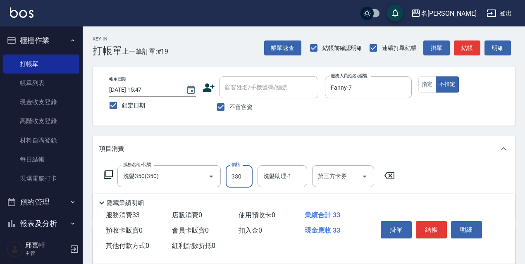
type input "330"
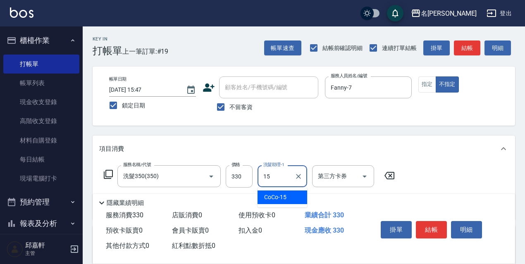
type input "CoCo-15"
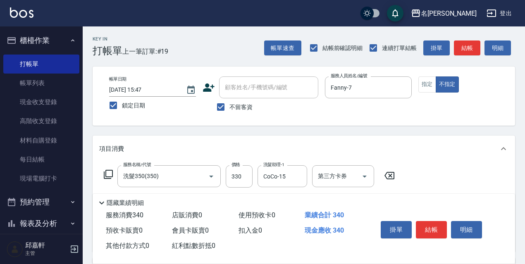
type input "潤絲精(801)"
type input "20"
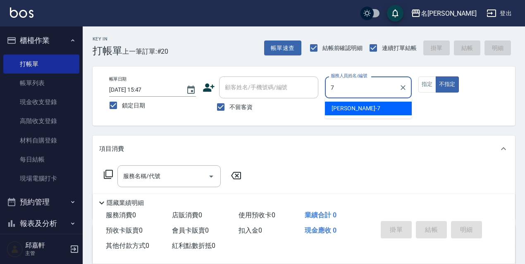
type input "Fanny-7"
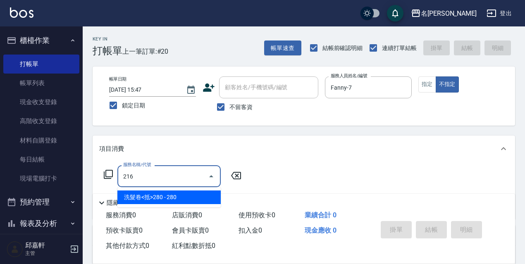
type input "洗髮卷<抵>280(216)"
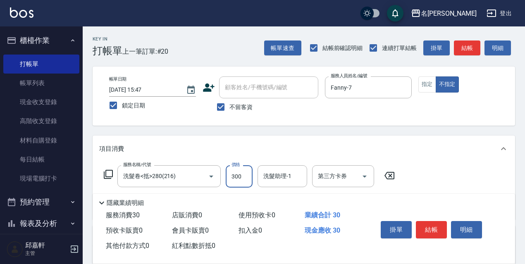
type input "300"
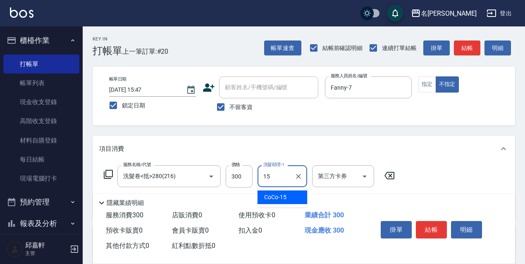
type input "CoCo-15"
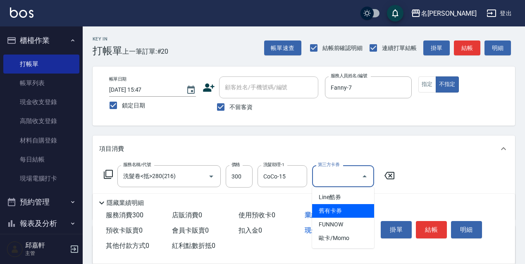
type input "舊有卡券"
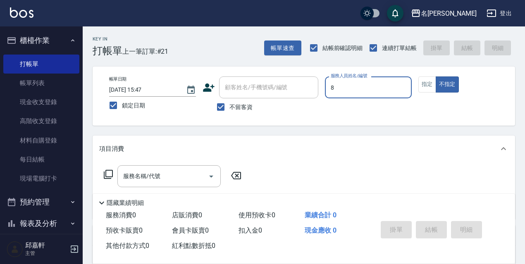
type input "Cindy-8"
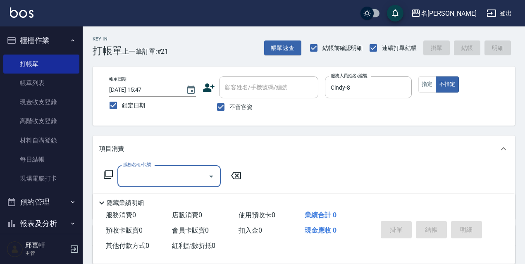
click at [418, 88] on div "帳單日期 [DATE] 15:47 鎖定日期 顧客姓名/手機號碼/編號 顧客姓名/手機號碼/編號 不留客資 服務人員姓名/編號 [PERSON_NAME]-8…" at bounding box center [304, 96] width 403 height 39
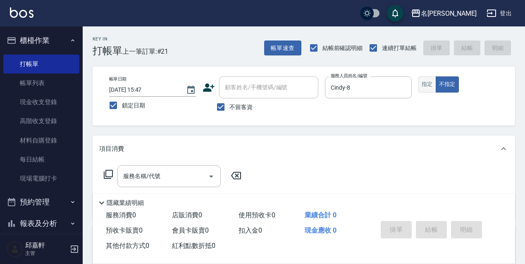
click at [419, 87] on button "指定" at bounding box center [428, 85] width 18 height 16
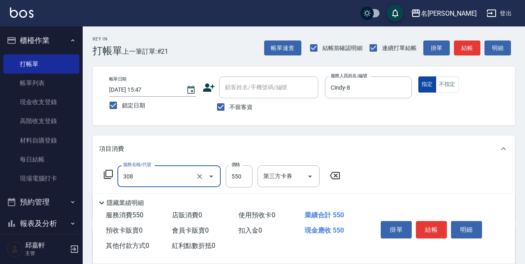
type input "剪髮550(308)"
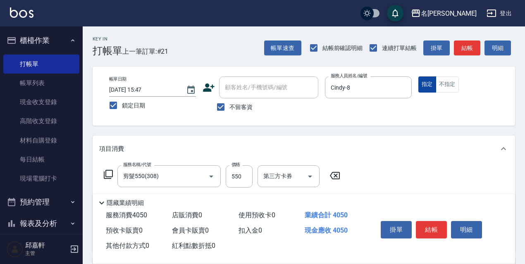
type input "阿速卡醫學染髮(519)"
type input "3500"
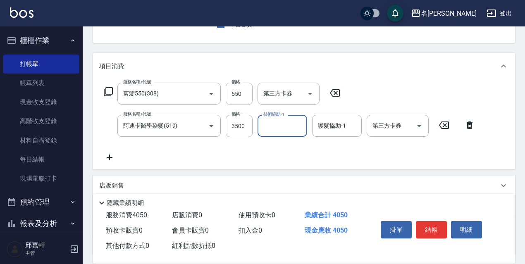
scroll to position [124, 0]
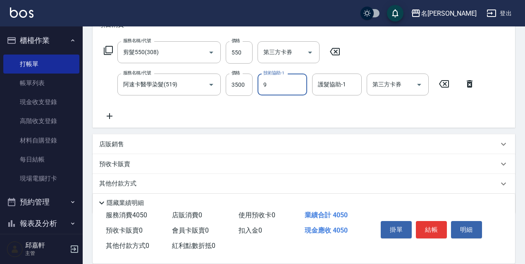
type input "Zora-9"
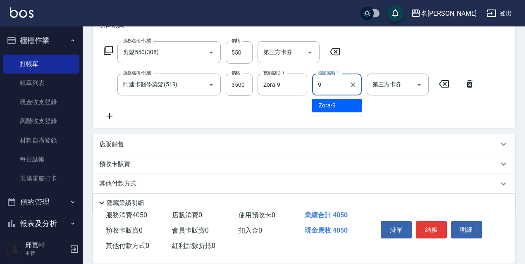
type input "Zora-9"
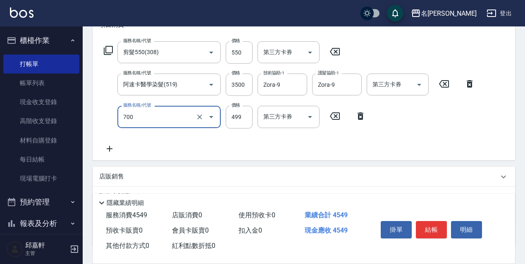
type input "頭皮隔離(700)"
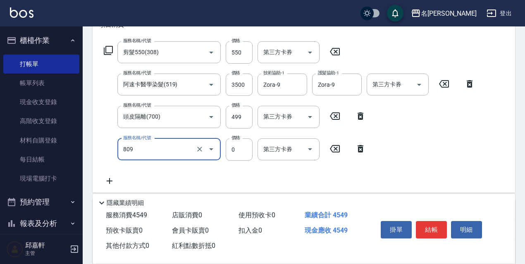
type input "保濕護髮(809)"
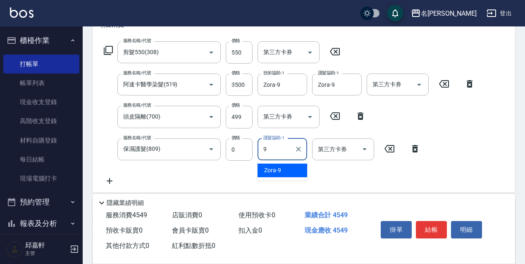
type input "Zora-9"
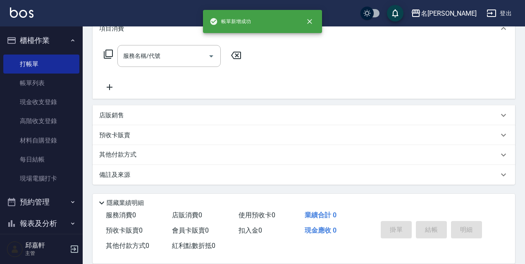
scroll to position [0, 0]
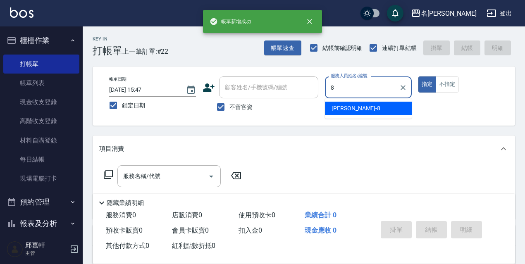
type input "Cindy-8"
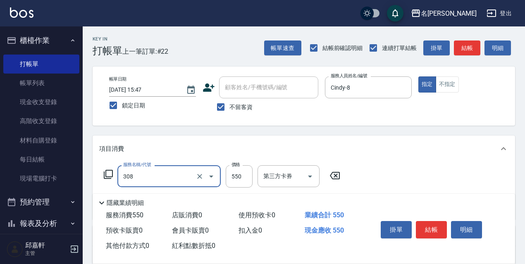
type input "剪髮550(308)"
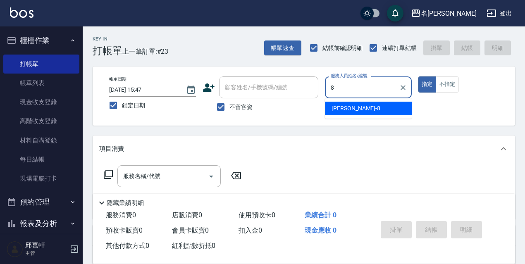
type input "Cindy-8"
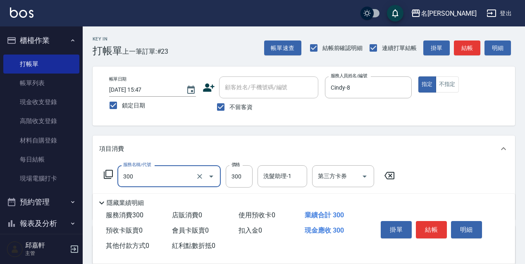
type input "洗髮300(300)"
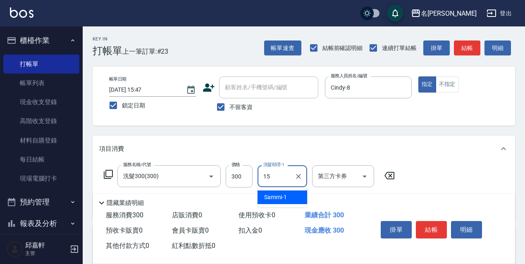
type input "CoCo-15"
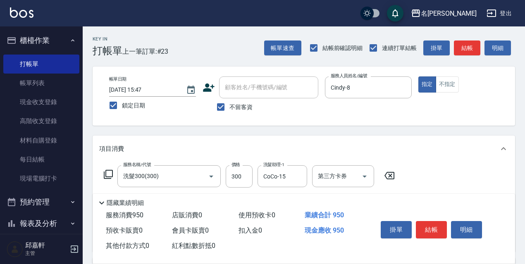
type input "剪髮650(309)"
type input "600"
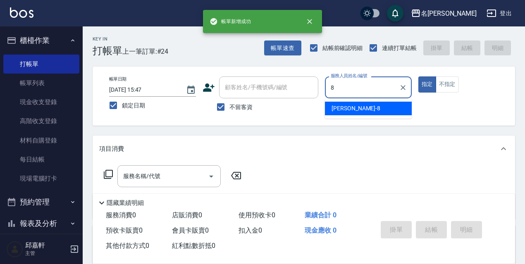
type input "Cindy-8"
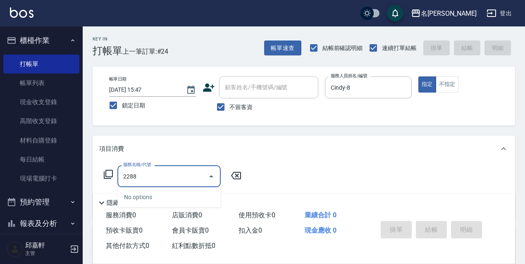
type input "228"
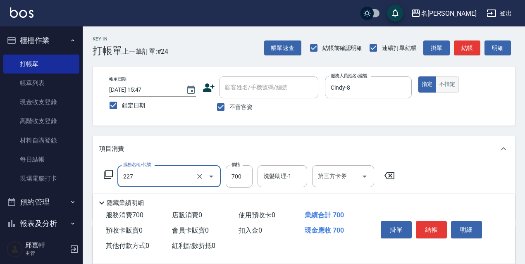
type input "頭皮角質大掃除(227)"
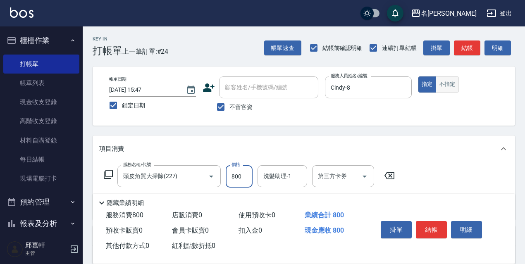
type input "800"
type input "CoCo-15"
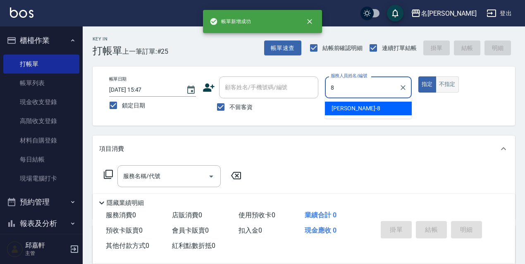
type input "Cindy-8"
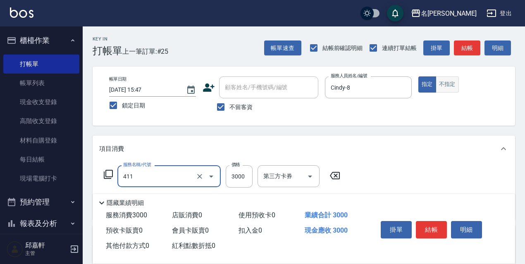
type input "阿速卡燙髮(411)"
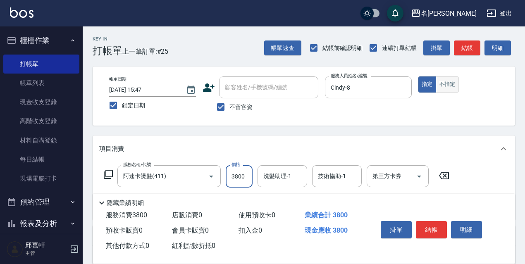
type input "3800"
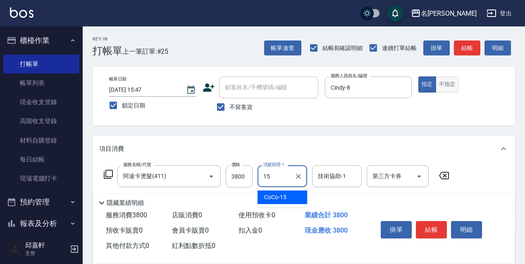
type input "CoCo-15"
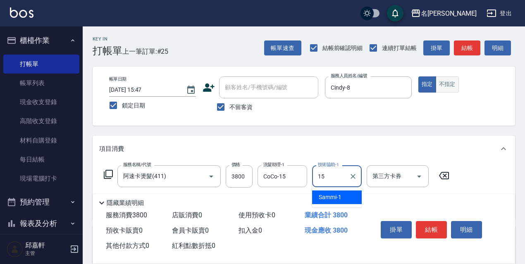
type input "CoCo-15"
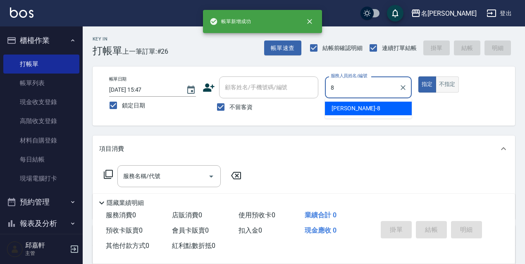
type input "Cindy-8"
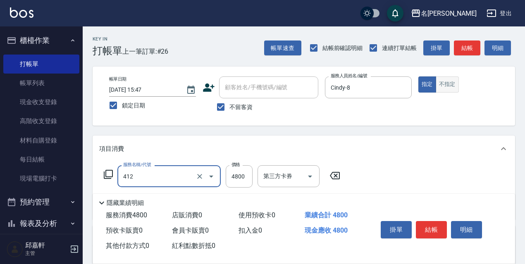
type input "阿速卡醫學燙髮(412)"
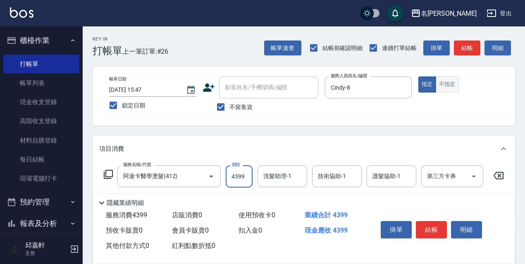
type input "4399"
type input "Zora-9"
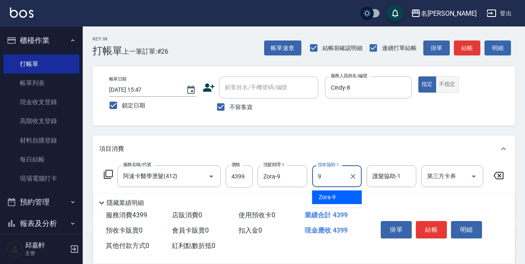
type input "Zora-9"
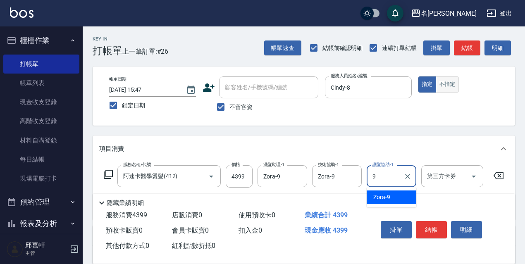
type input "Zora-9"
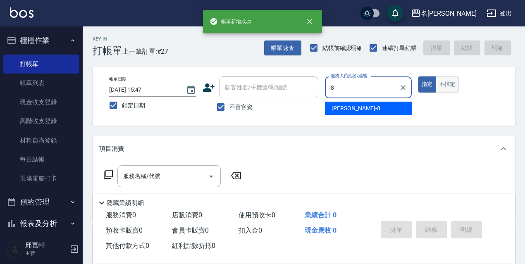
type input "Cindy-8"
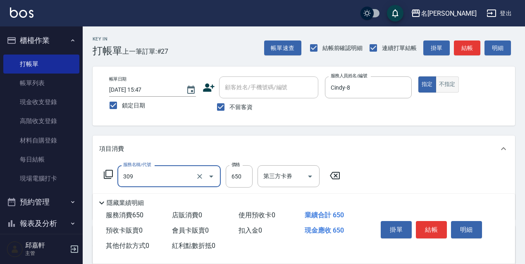
type input "剪髮650(309)"
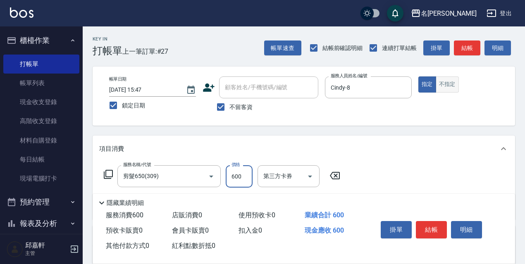
type input "600"
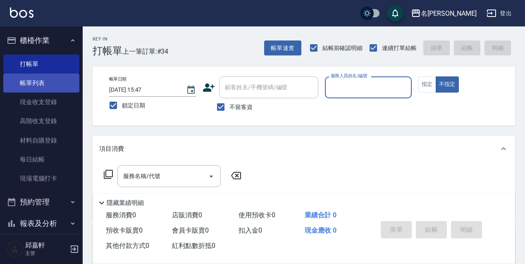
click at [39, 92] on link "帳單列表" at bounding box center [41, 83] width 76 height 19
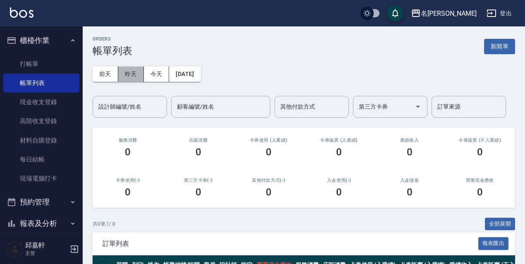
click at [125, 79] on button "昨天" at bounding box center [131, 74] width 26 height 15
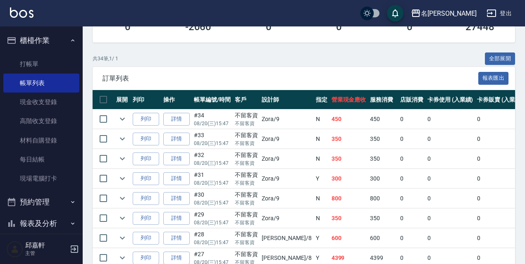
scroll to position [124, 0]
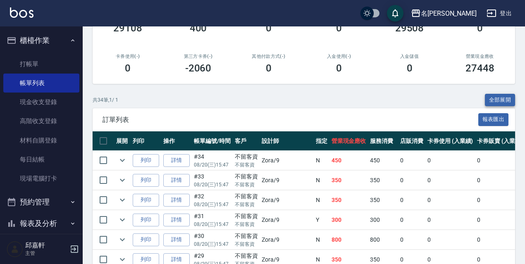
click at [494, 105] on button "全部展開" at bounding box center [500, 100] width 31 height 13
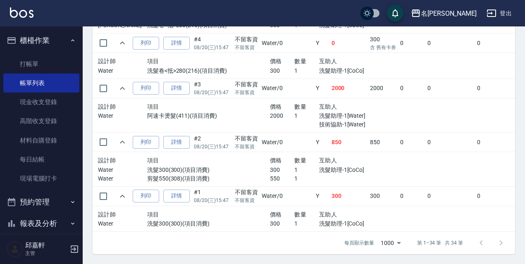
click at [400, 152] on td at bounding box center [520, 169] width 244 height 35
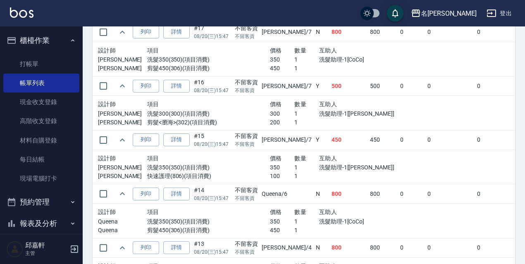
scroll to position [1068, 0]
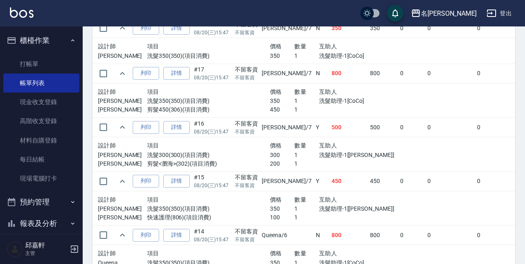
click at [319, 141] on div "互助人" at bounding box center [356, 146] width 74 height 10
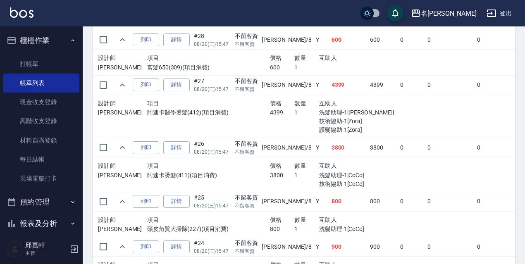
scroll to position [520, 0]
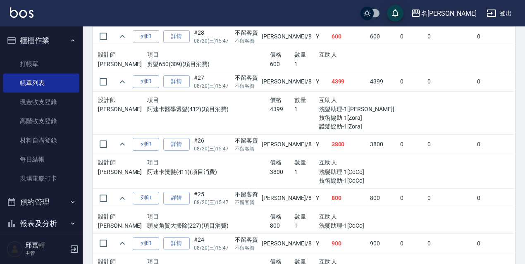
click at [426, 200] on td "0" at bounding box center [451, 198] width 50 height 19
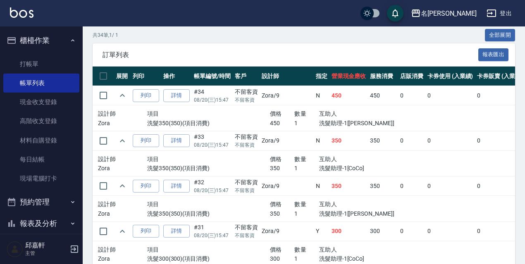
scroll to position [148, 0]
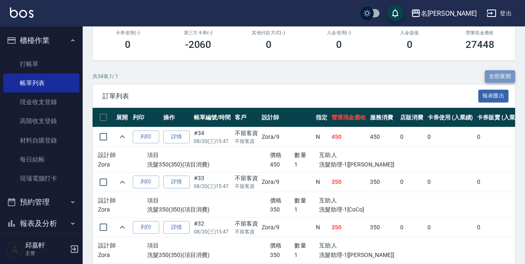
click at [499, 81] on button "全部展開" at bounding box center [500, 76] width 31 height 13
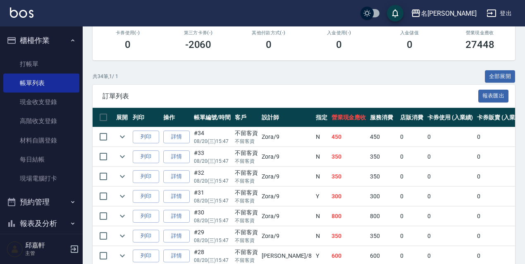
scroll to position [95, 0]
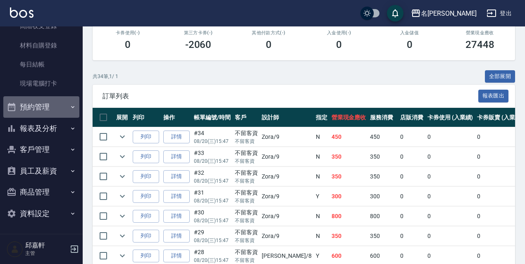
click at [53, 113] on button "預約管理" at bounding box center [41, 107] width 76 height 22
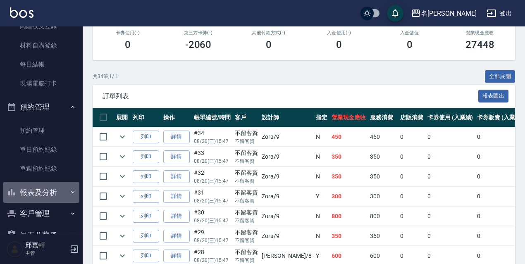
click at [65, 194] on button "報表及分析" at bounding box center [41, 193] width 76 height 22
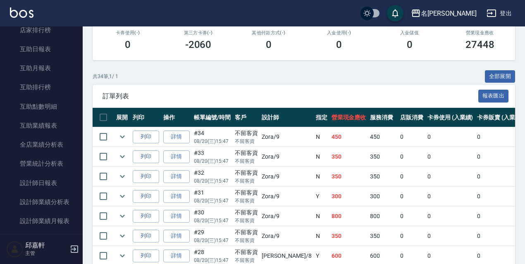
scroll to position [362, 0]
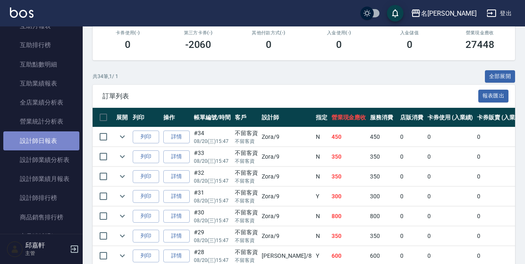
click at [56, 138] on link "設計師日報表" at bounding box center [41, 141] width 76 height 19
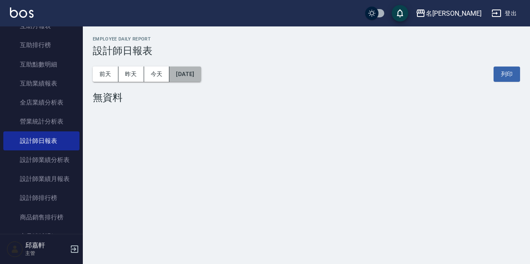
click at [189, 76] on button "[DATE]" at bounding box center [184, 74] width 31 height 15
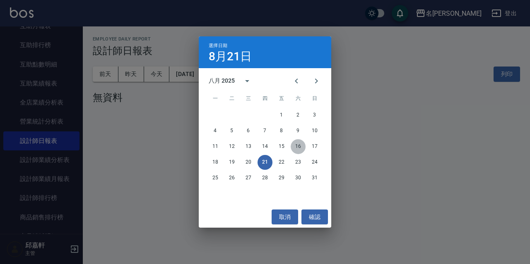
click at [294, 146] on button "16" at bounding box center [297, 146] width 15 height 15
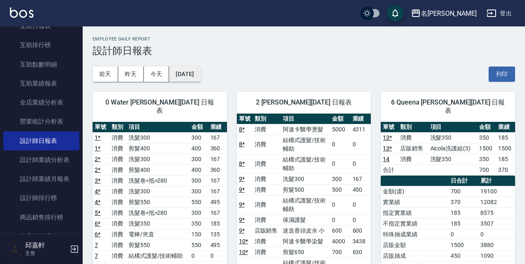
click at [201, 79] on button "[DATE]" at bounding box center [184, 74] width 31 height 15
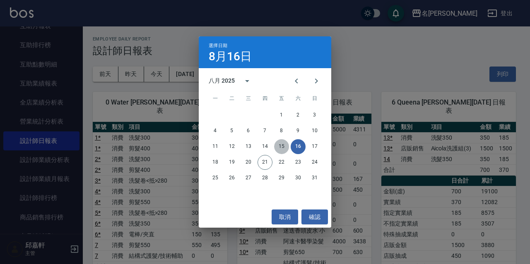
click at [280, 149] on button "15" at bounding box center [281, 146] width 15 height 15
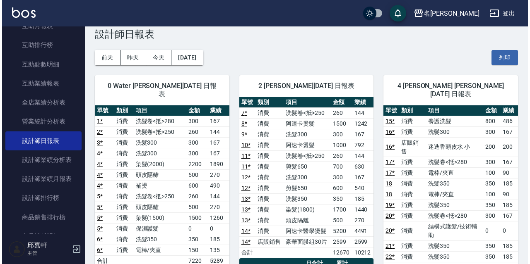
scroll to position [20, 0]
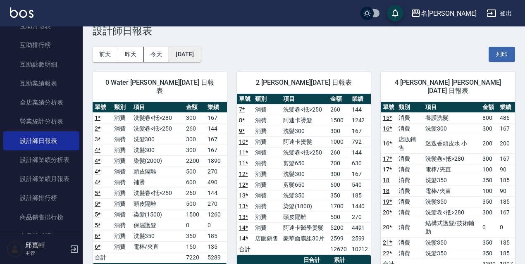
click at [194, 60] on button "[DATE]" at bounding box center [184, 54] width 31 height 15
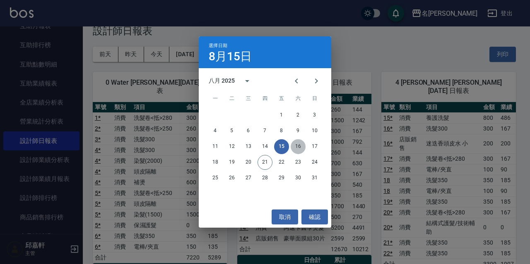
click at [299, 147] on button "16" at bounding box center [297, 146] width 15 height 15
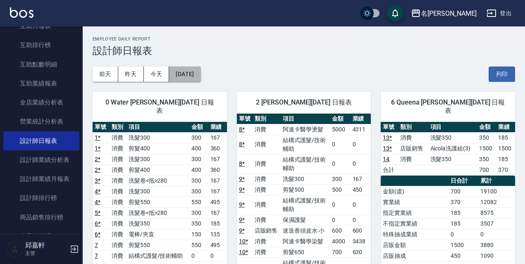
click at [188, 68] on button "[DATE]" at bounding box center [184, 74] width 31 height 15
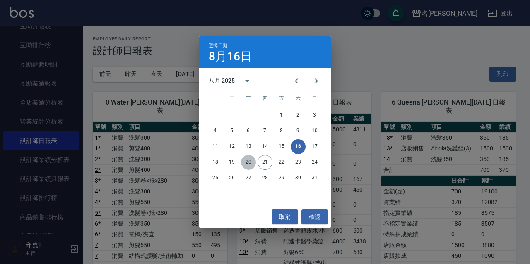
drag, startPoint x: 246, startPoint y: 162, endPoint x: 236, endPoint y: 130, distance: 33.8
click at [245, 162] on button "20" at bounding box center [248, 162] width 15 height 15
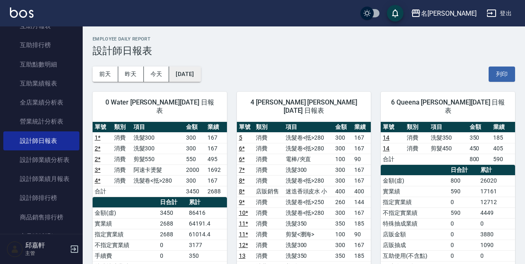
click at [199, 77] on button "[DATE]" at bounding box center [184, 74] width 31 height 15
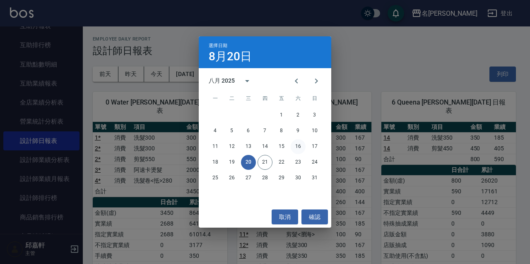
click at [299, 148] on button "16" at bounding box center [297, 146] width 15 height 15
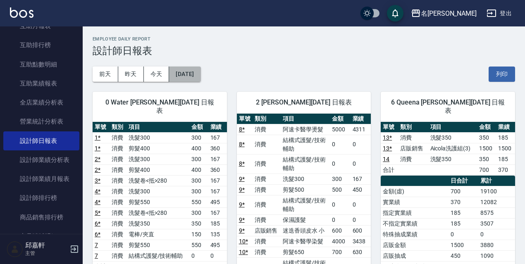
click at [201, 74] on button "[DATE]" at bounding box center [184, 74] width 31 height 15
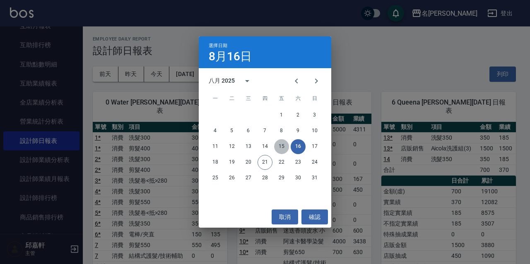
click at [281, 148] on button "15" at bounding box center [281, 146] width 15 height 15
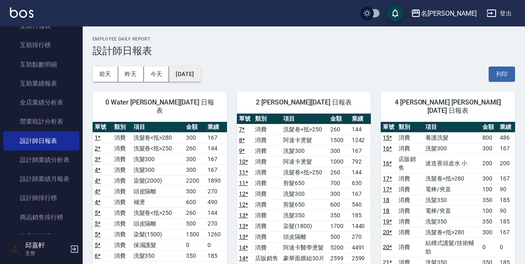
click at [201, 77] on button "[DATE]" at bounding box center [184, 74] width 31 height 15
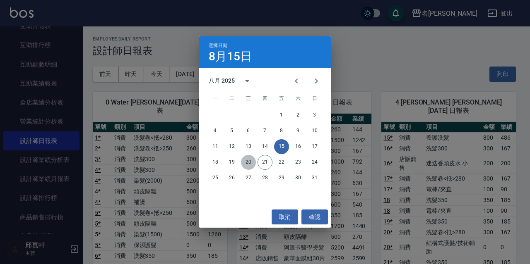
click at [249, 161] on button "20" at bounding box center [248, 162] width 15 height 15
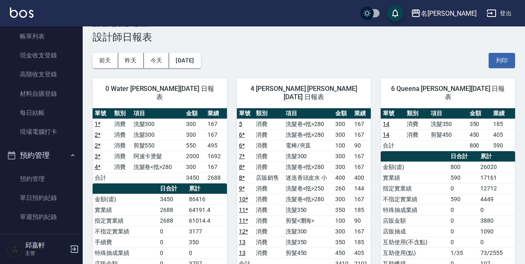
scroll to position [42, 0]
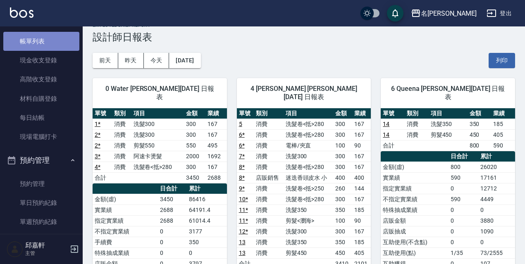
click at [58, 47] on link "帳單列表" at bounding box center [41, 41] width 76 height 19
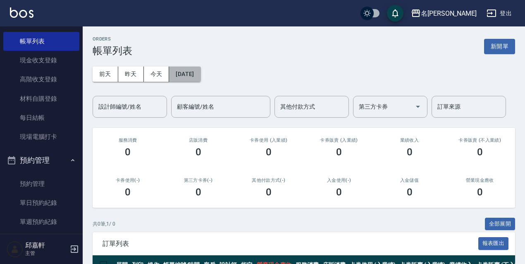
click at [201, 76] on button "[DATE]" at bounding box center [184, 74] width 31 height 15
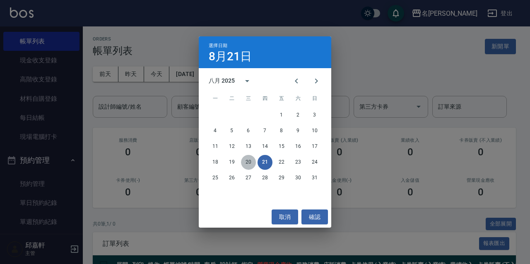
click at [247, 159] on button "20" at bounding box center [248, 162] width 15 height 15
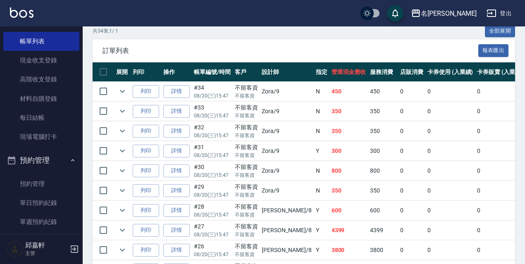
scroll to position [238, 0]
